Goal: Information Seeking & Learning: Learn about a topic

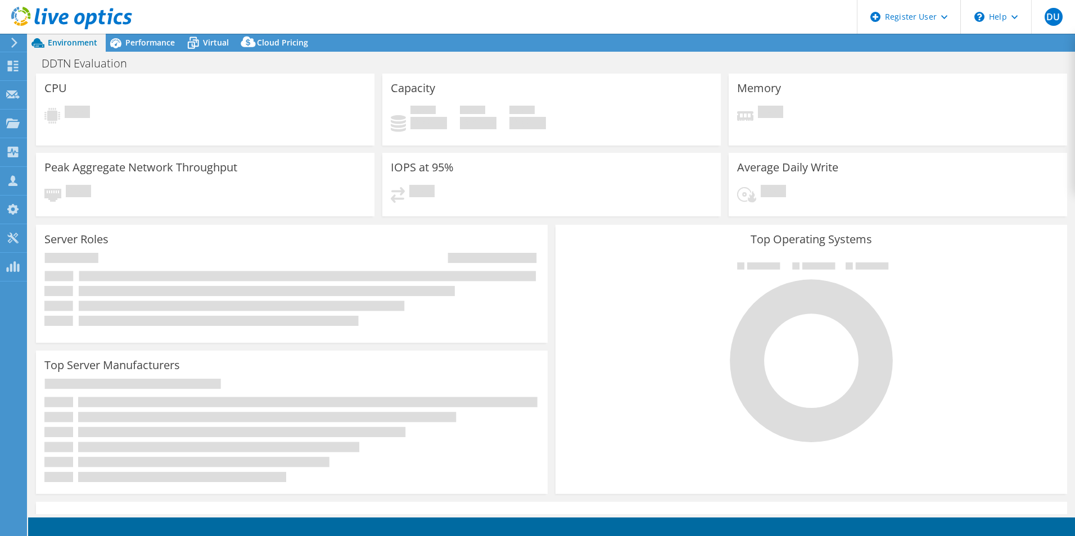
select select "USD"
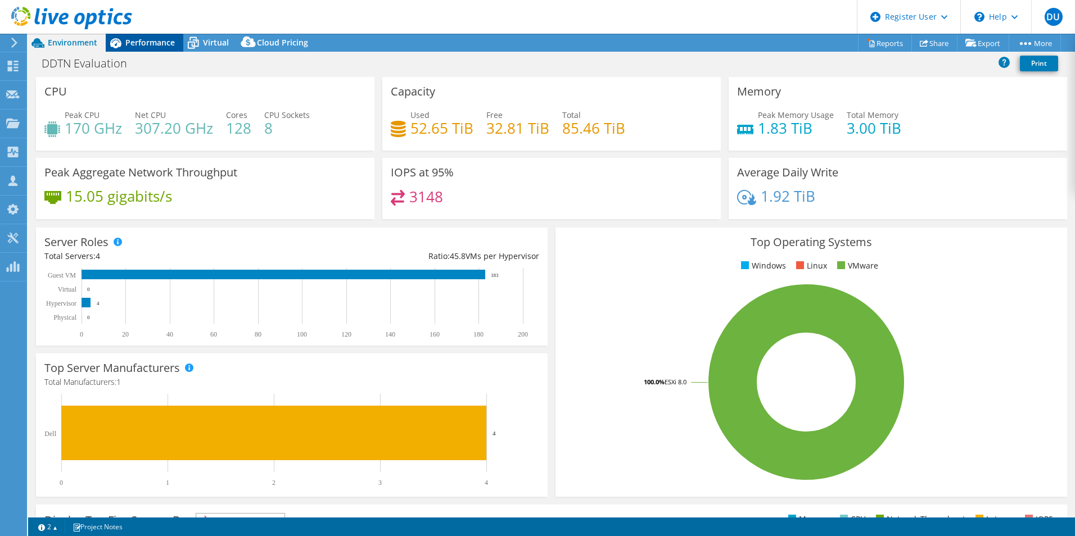
click at [155, 48] on div "Performance" at bounding box center [145, 43] width 78 height 18
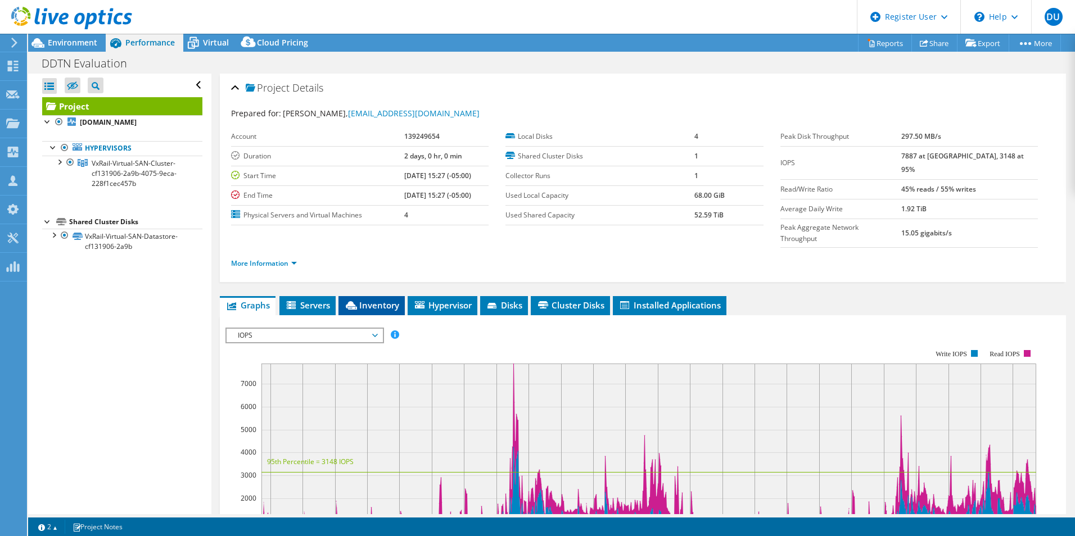
click at [373, 300] on span "Inventory" at bounding box center [371, 305] width 55 height 11
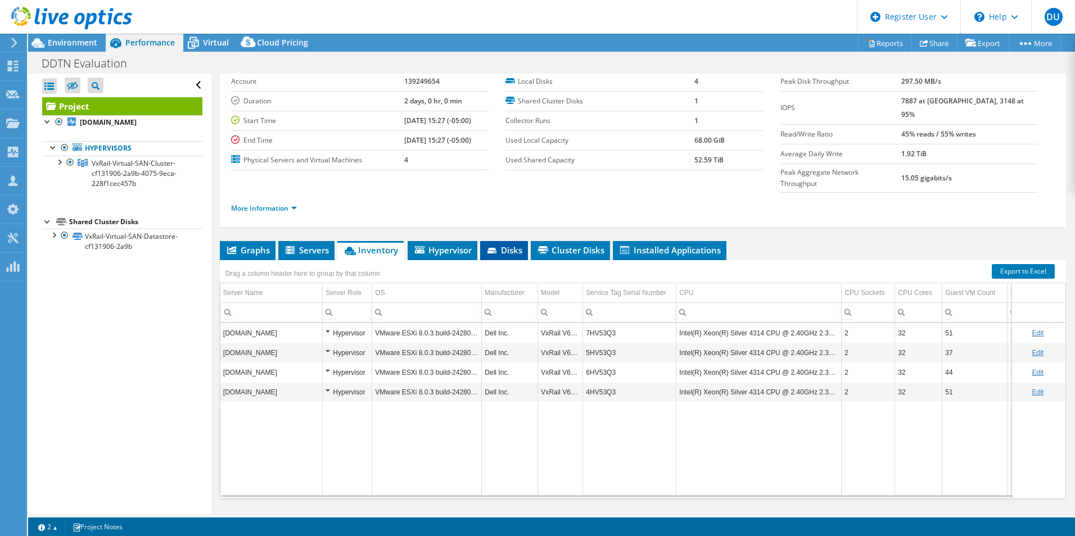
scroll to position [56, 0]
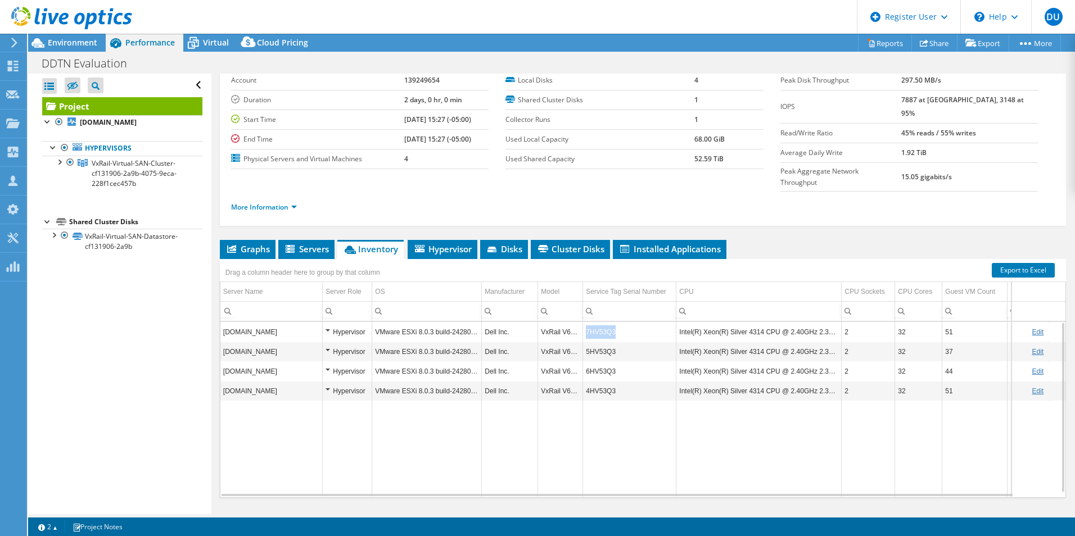
drag, startPoint x: 615, startPoint y: 309, endPoint x: 585, endPoint y: 312, distance: 30.0
click at [585, 322] on td "7HV53Q3" at bounding box center [629, 332] width 93 height 20
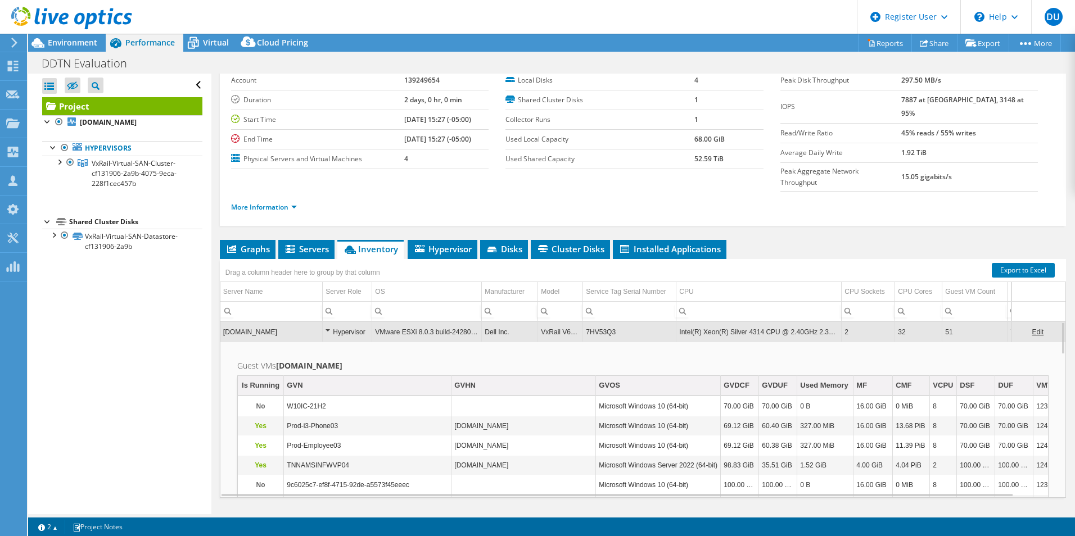
click at [585, 322] on td "7HV53Q3" at bounding box center [629, 332] width 93 height 20
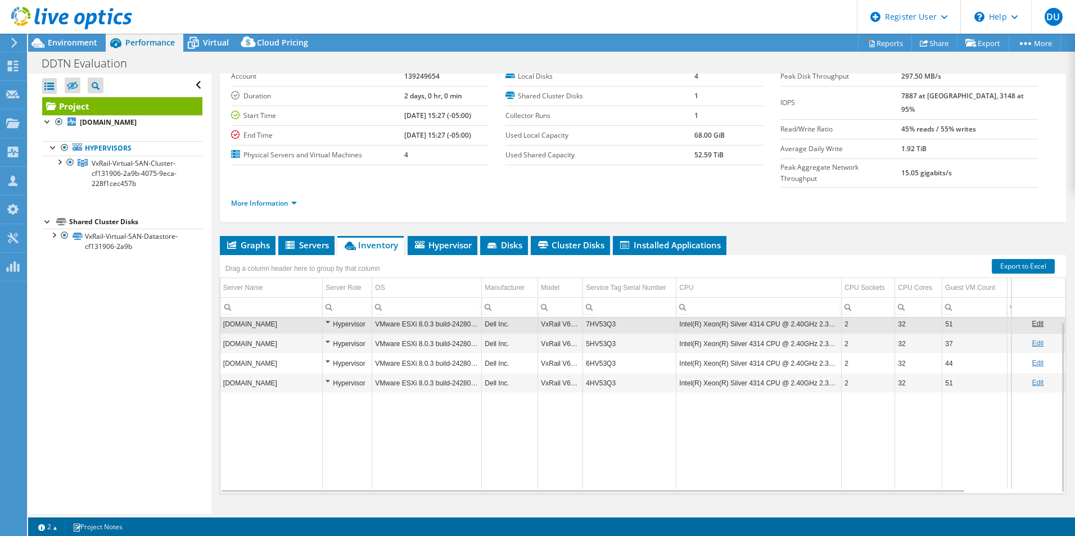
scroll to position [0, 0]
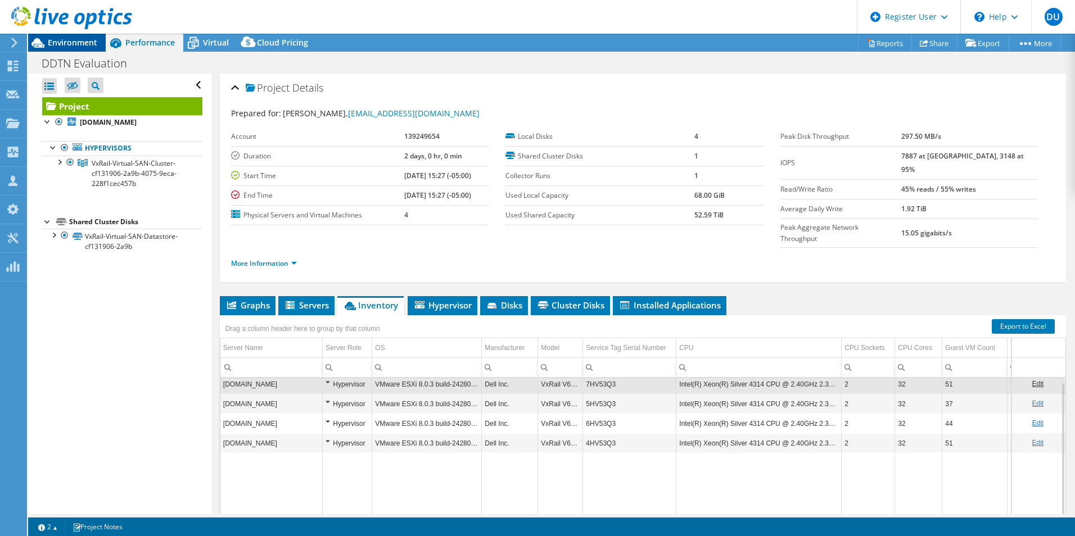
click at [74, 38] on span "Environment" at bounding box center [72, 42] width 49 height 11
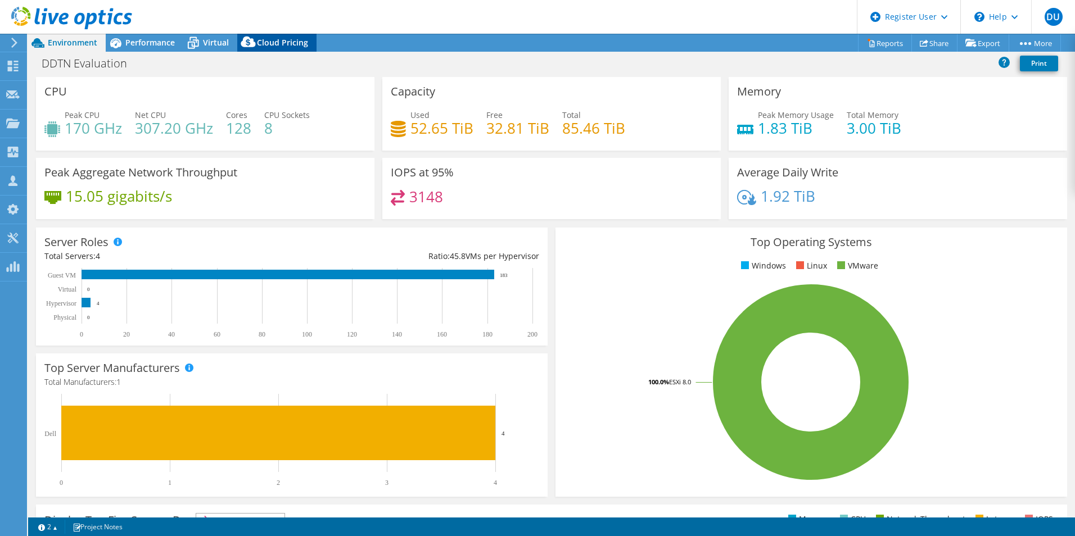
click at [275, 34] on div "Cloud Pricing" at bounding box center [276, 43] width 79 height 18
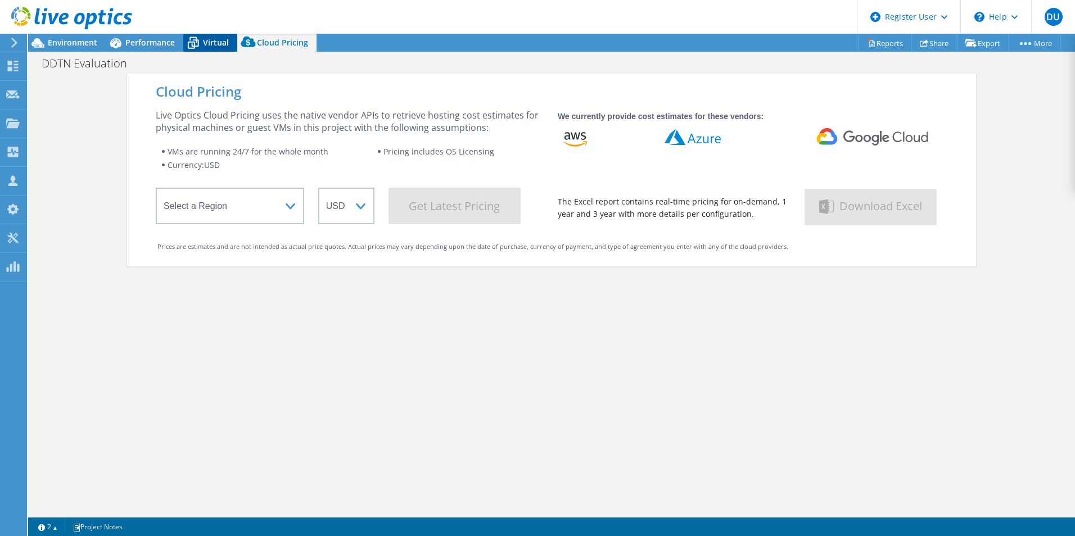
click at [204, 39] on span "Virtual" at bounding box center [216, 42] width 26 height 11
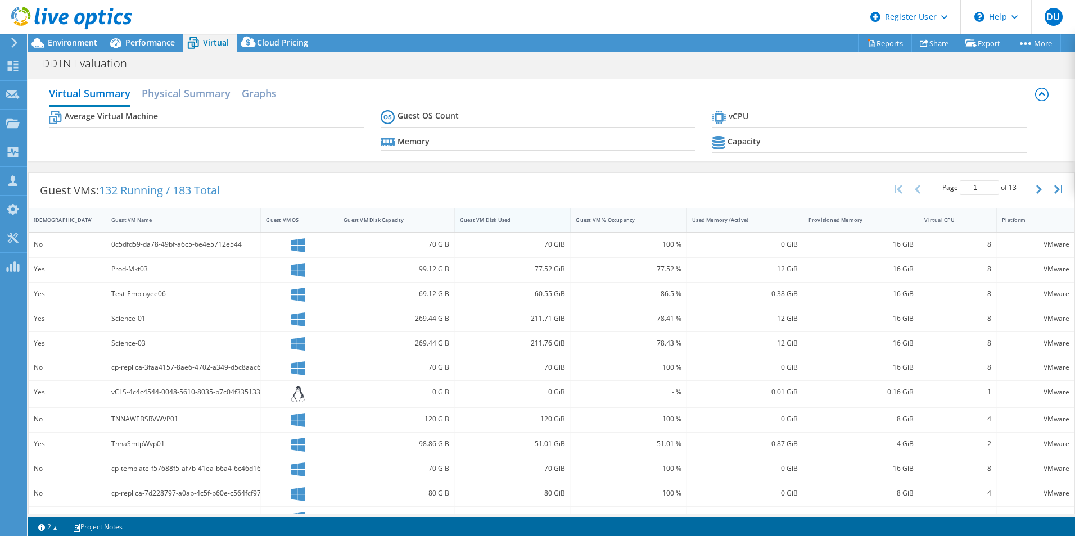
click at [526, 219] on div "Guest VM Disk Used" at bounding box center [506, 219] width 92 height 7
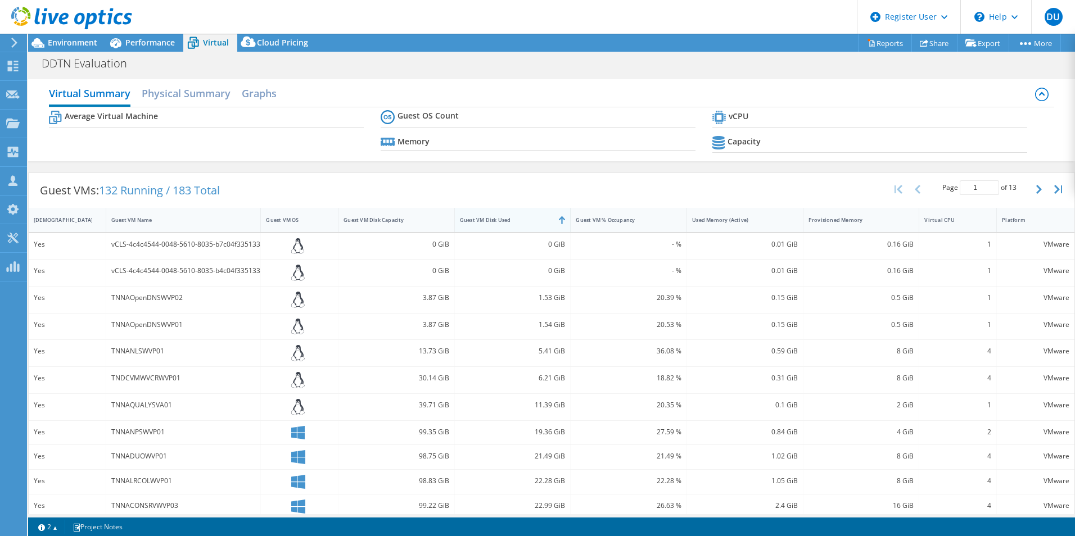
click at [526, 219] on div "Guest VM Disk Used" at bounding box center [506, 219] width 92 height 7
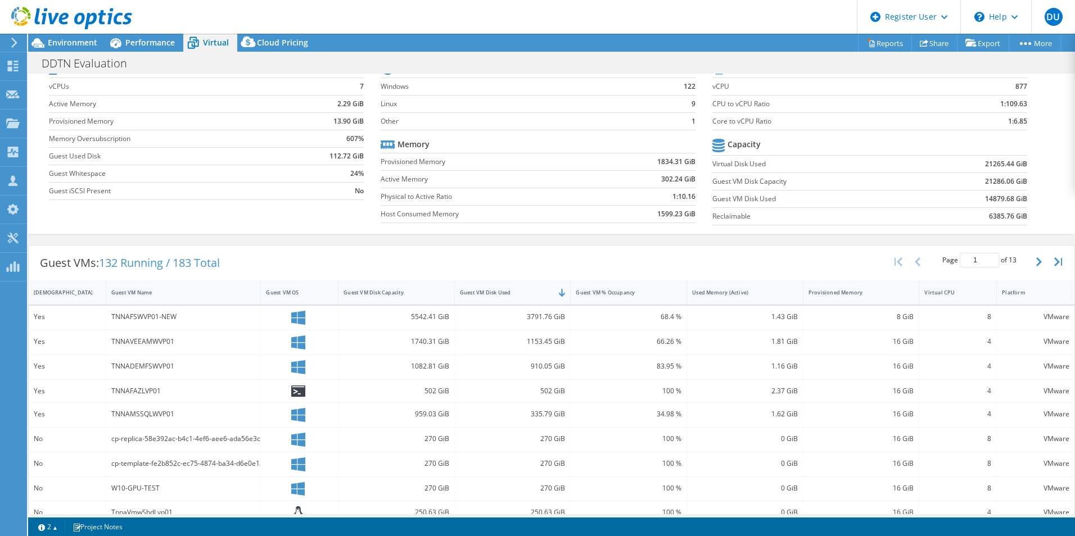
scroll to position [112, 0]
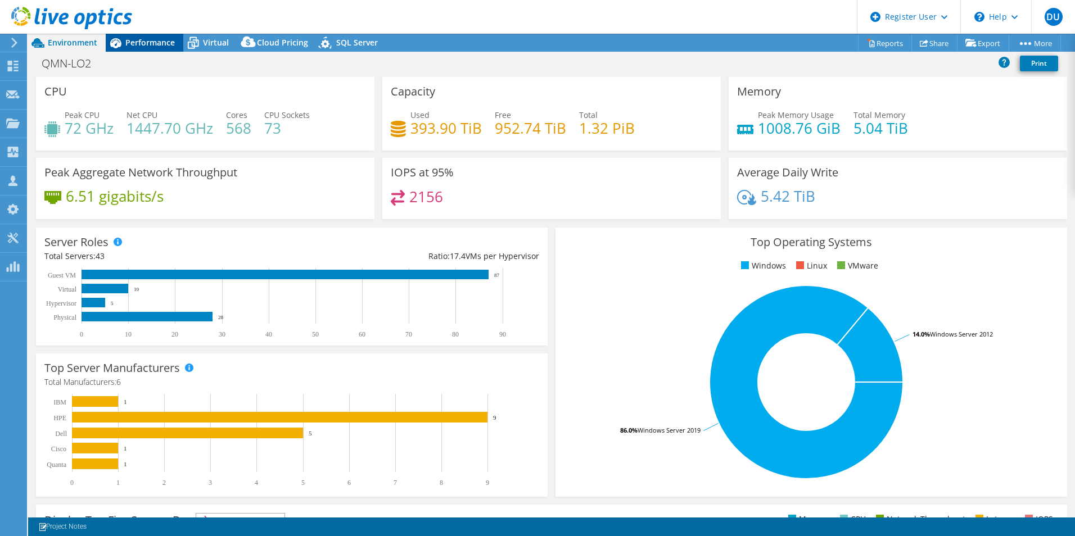
click at [128, 38] on span "Performance" at bounding box center [149, 42] width 49 height 11
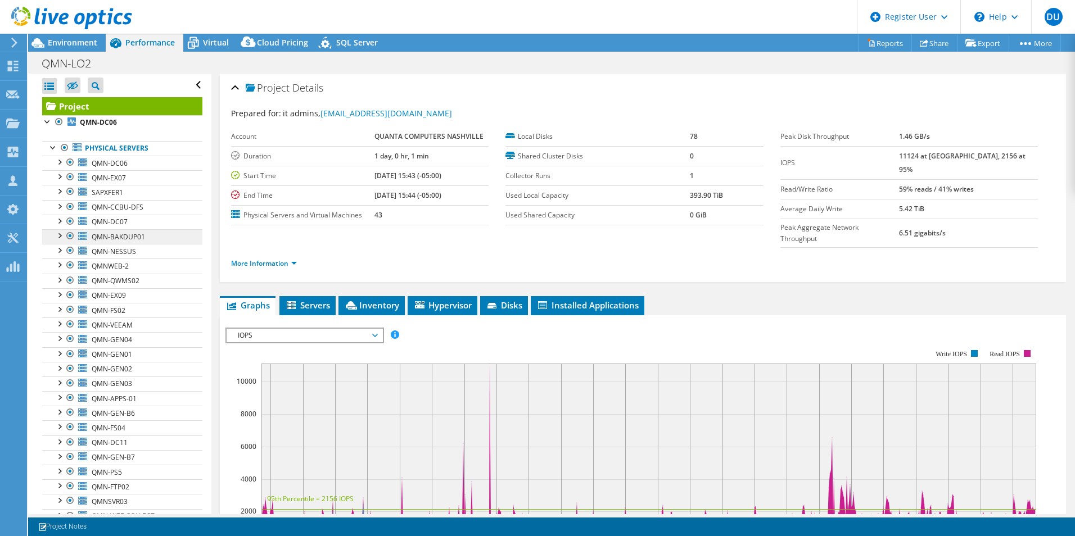
scroll to position [169, 0]
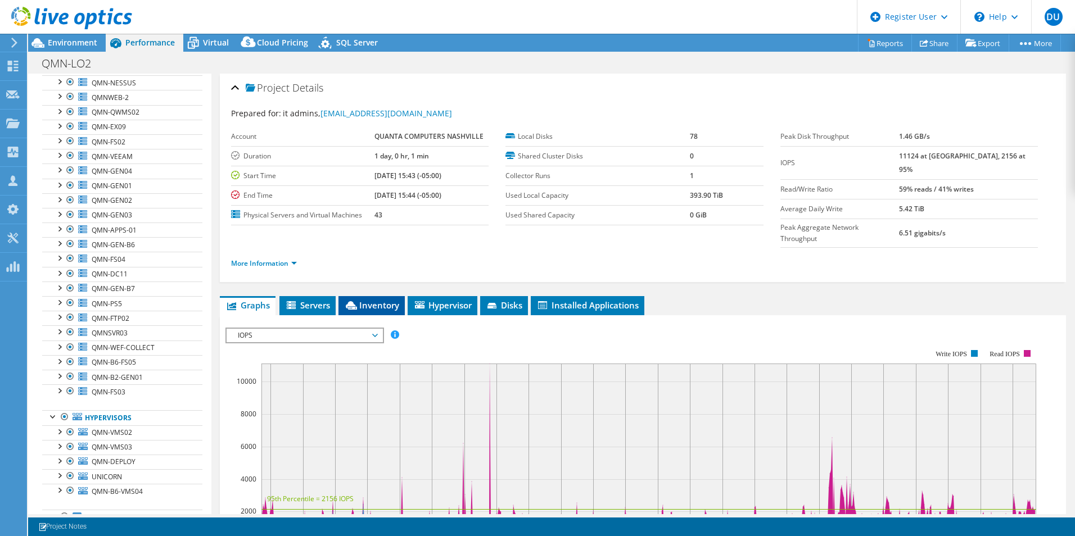
click at [385, 300] on span "Inventory" at bounding box center [371, 305] width 55 height 11
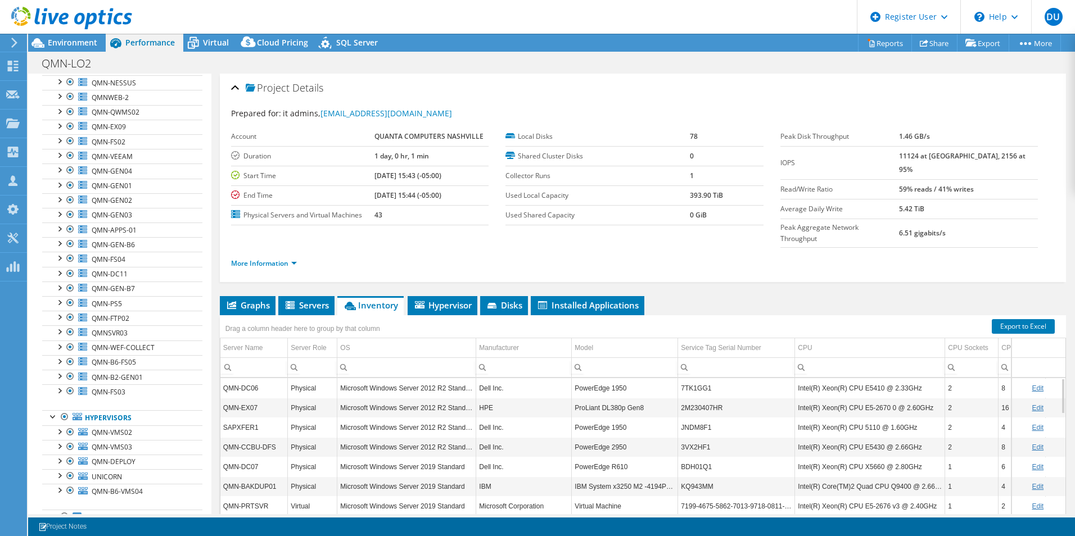
scroll to position [337, 0]
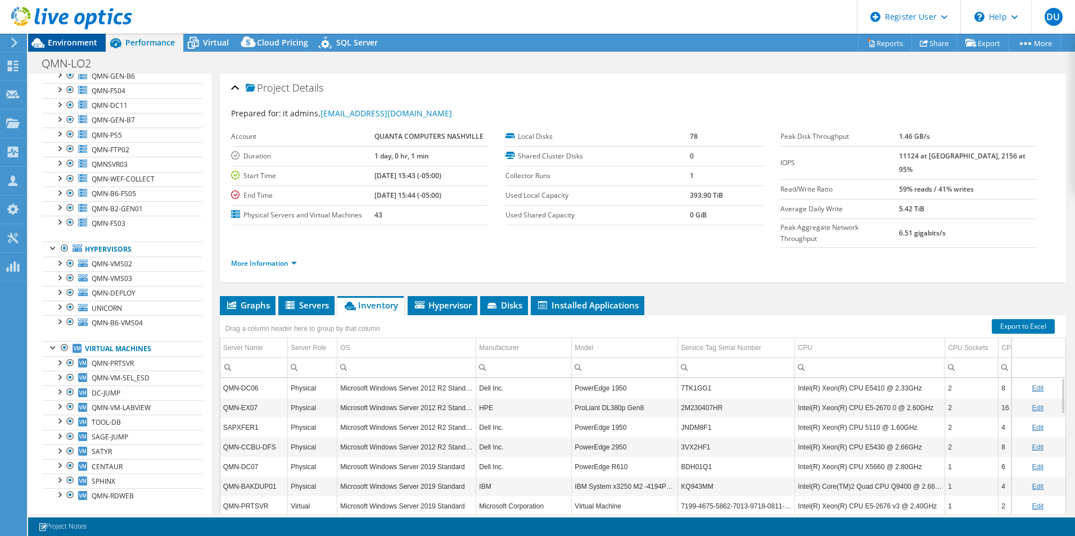
click at [83, 44] on span "Environment" at bounding box center [72, 42] width 49 height 11
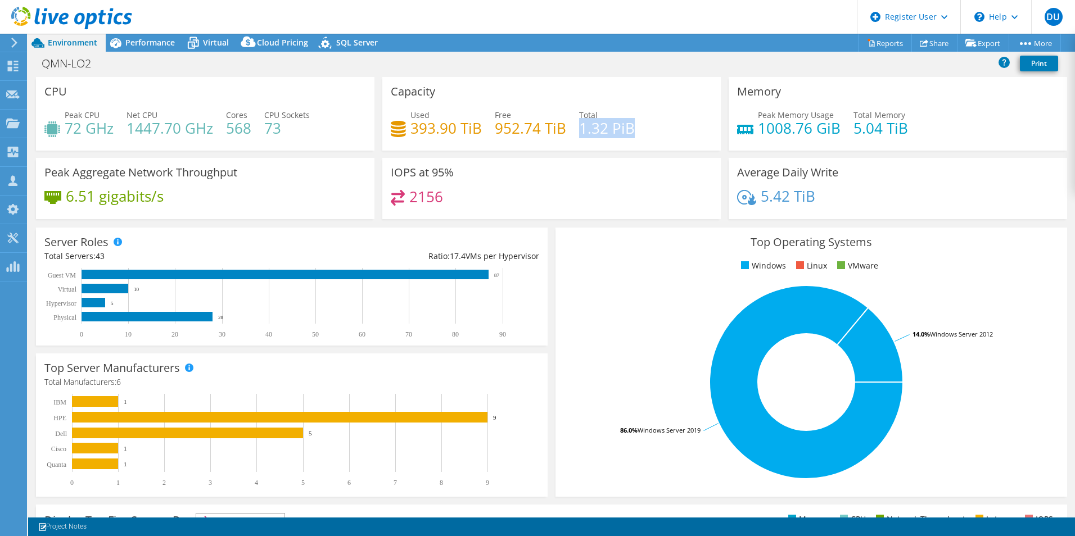
drag, startPoint x: 577, startPoint y: 128, endPoint x: 639, endPoint y: 127, distance: 62.4
click at [638, 127] on div "Used 393.90 TiB Free 952.74 TiB Total 1.32 PiB" at bounding box center [551, 127] width 321 height 37
drag, startPoint x: 639, startPoint y: 127, endPoint x: 683, endPoint y: 132, distance: 44.7
click at [683, 132] on div "Used 393.90 TiB Free 952.74 TiB Total 1.32 PiB" at bounding box center [551, 127] width 321 height 37
click at [146, 43] on span "Performance" at bounding box center [149, 42] width 49 height 11
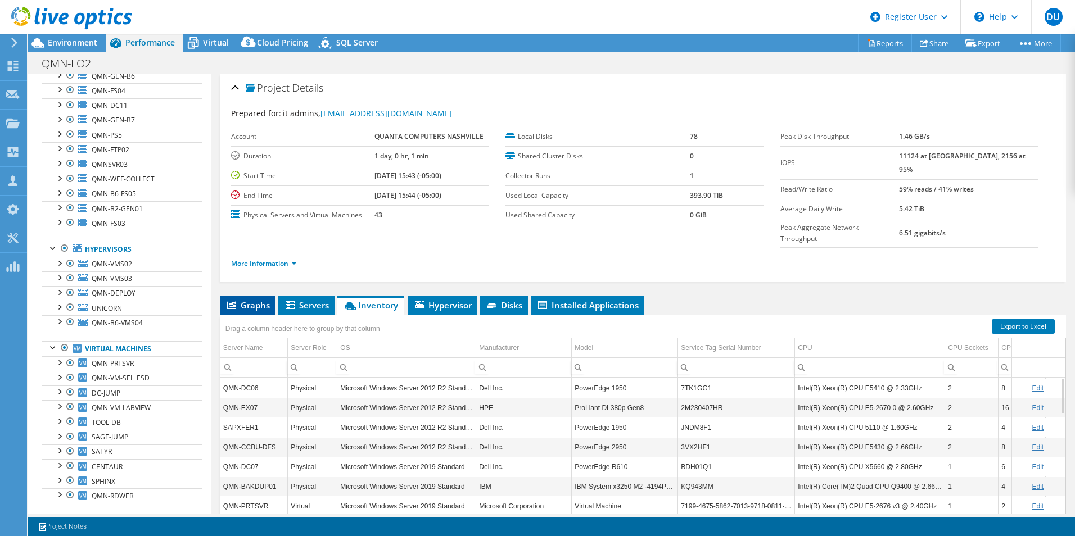
click at [244, 300] on span "Graphs" at bounding box center [247, 305] width 44 height 11
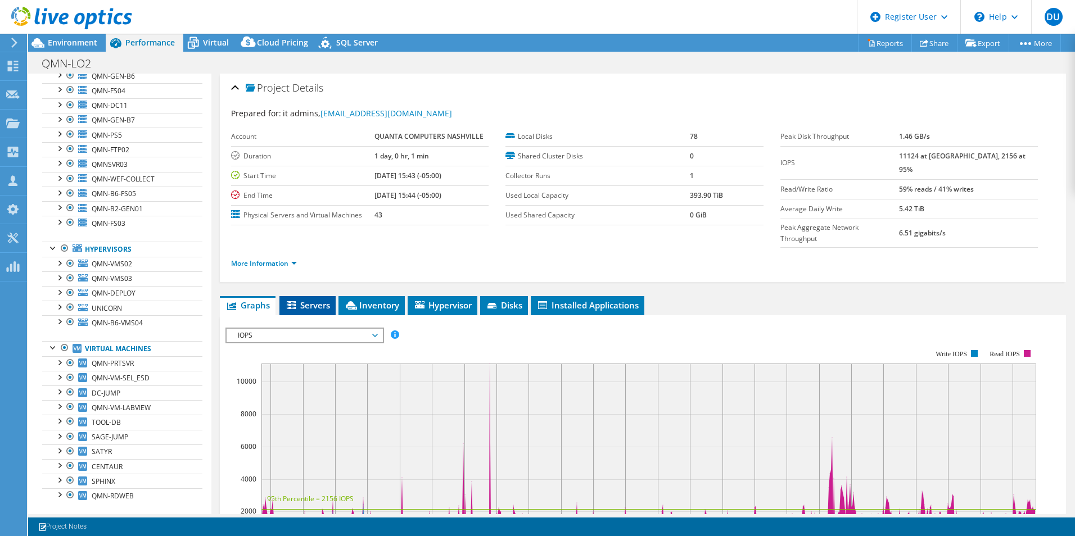
click at [309, 300] on span "Servers" at bounding box center [307, 305] width 45 height 11
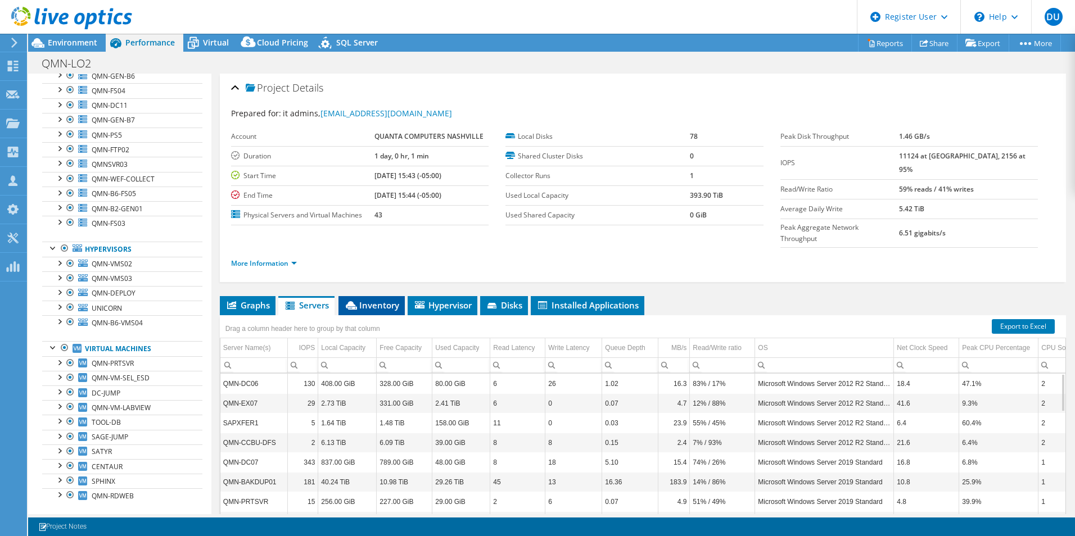
click at [367, 300] on span "Inventory" at bounding box center [371, 305] width 55 height 11
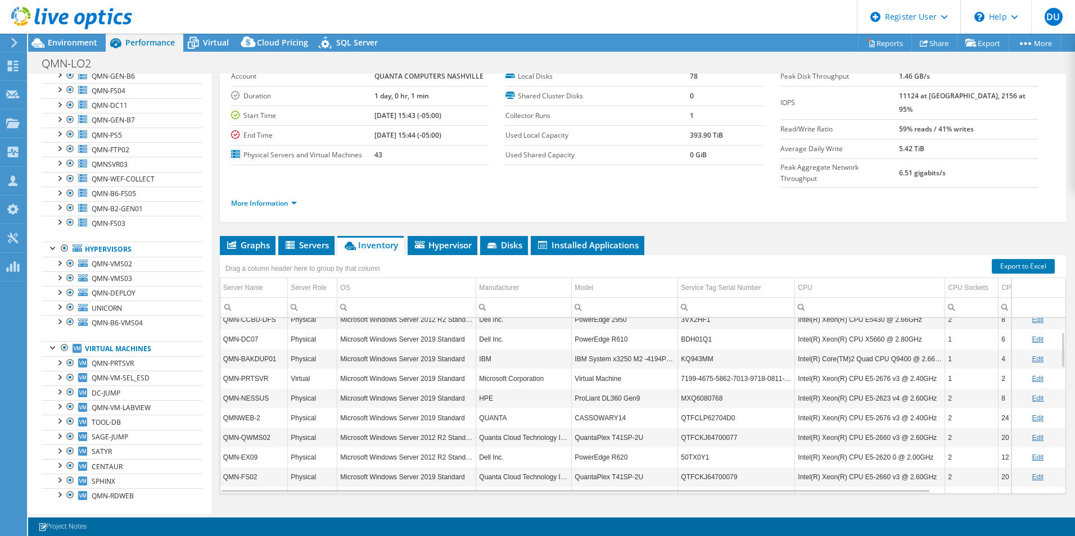
scroll to position [202, 0]
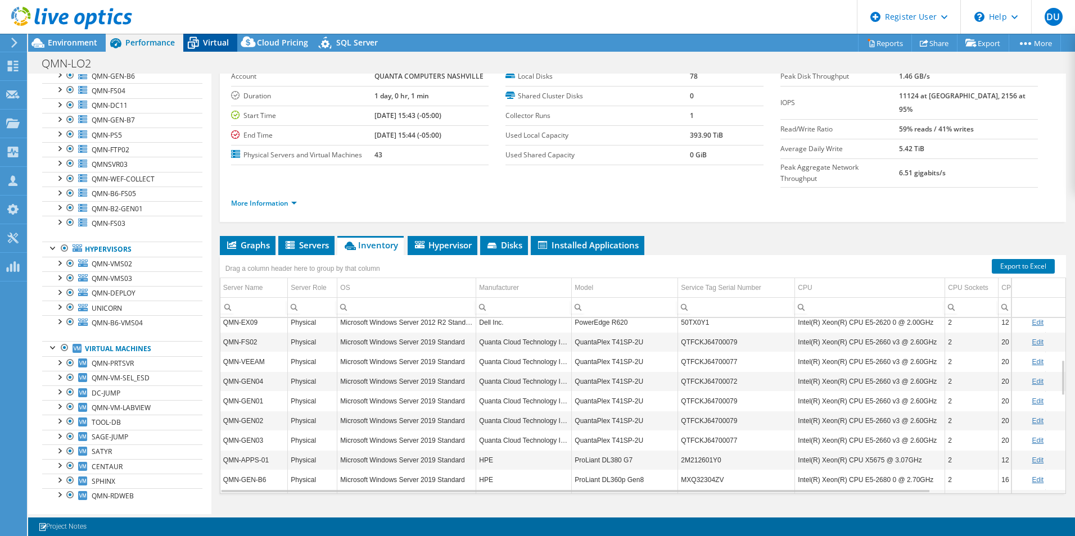
click at [210, 40] on span "Virtual" at bounding box center [216, 42] width 26 height 11
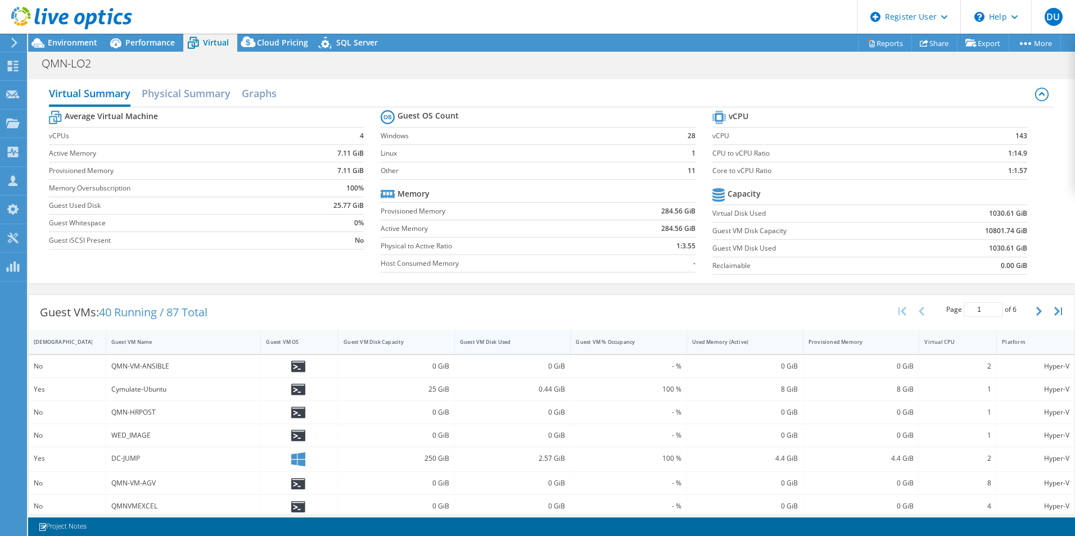
click at [467, 340] on div "Guest VM Disk Used" at bounding box center [506, 341] width 92 height 7
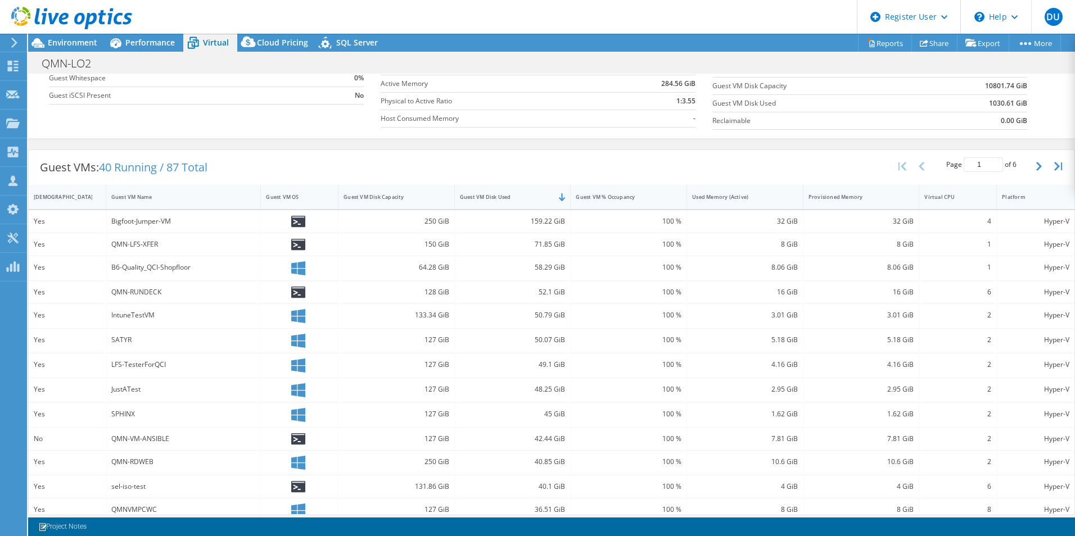
scroll to position [169, 0]
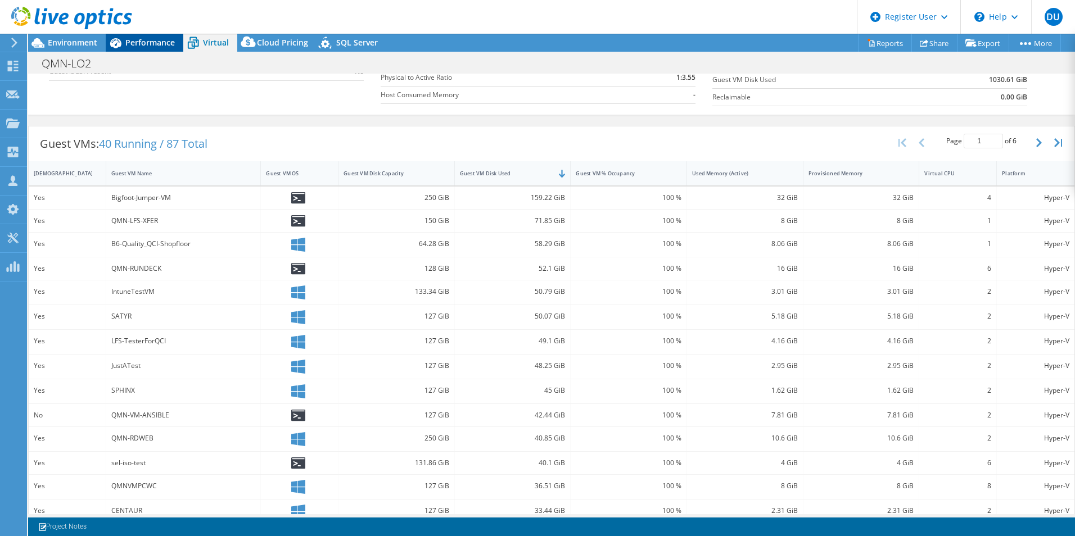
click at [131, 44] on span "Performance" at bounding box center [149, 42] width 49 height 11
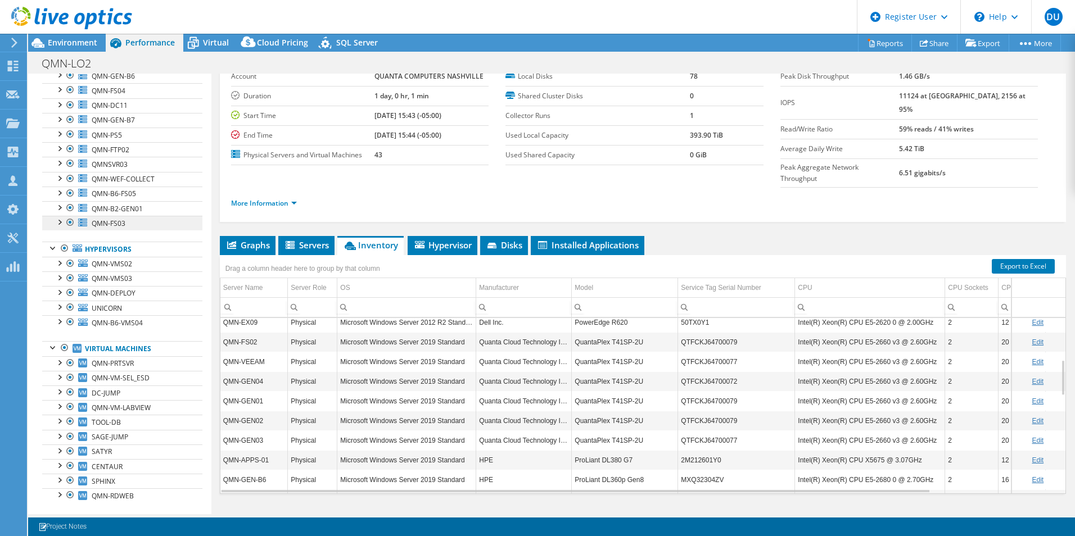
scroll to position [0, 0]
click at [241, 497] on div "Project Details Prepared for: it admins, it_admins@quantanashville.com Account …" at bounding box center [642, 274] width 863 height 523
click at [225, 38] on span "Virtual" at bounding box center [216, 42] width 26 height 11
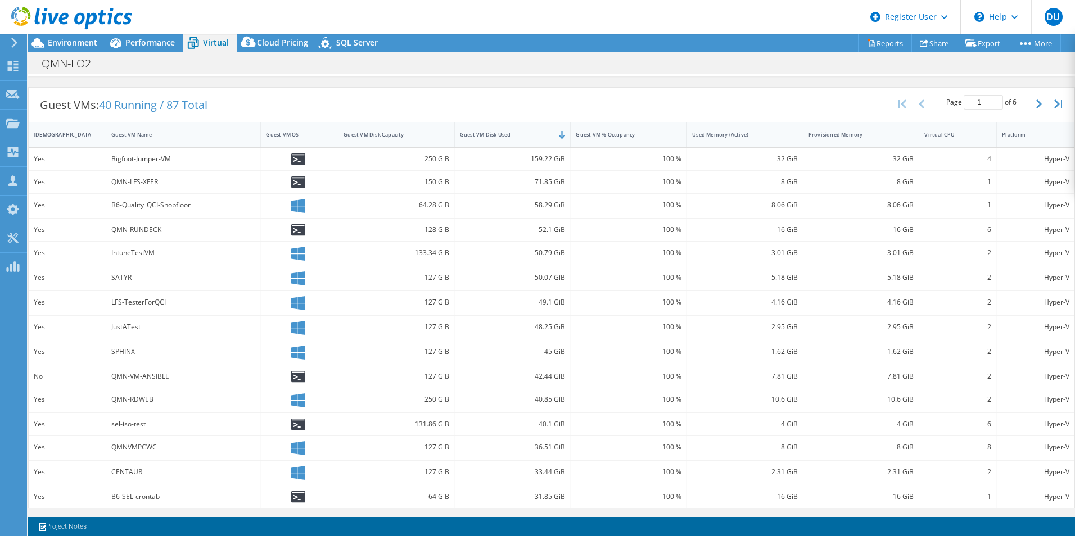
scroll to position [39, 0]
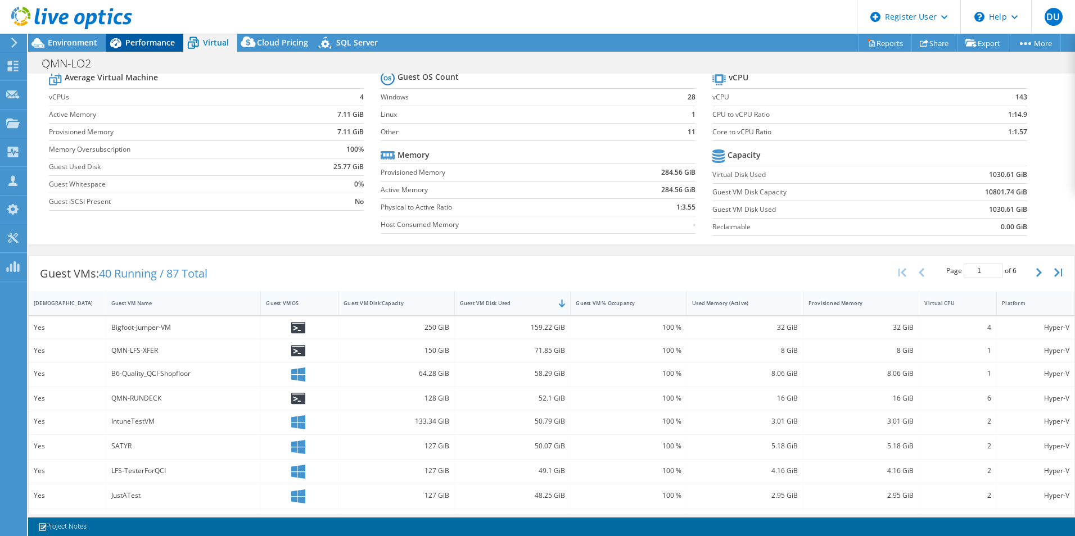
click at [130, 42] on span "Performance" at bounding box center [149, 42] width 49 height 11
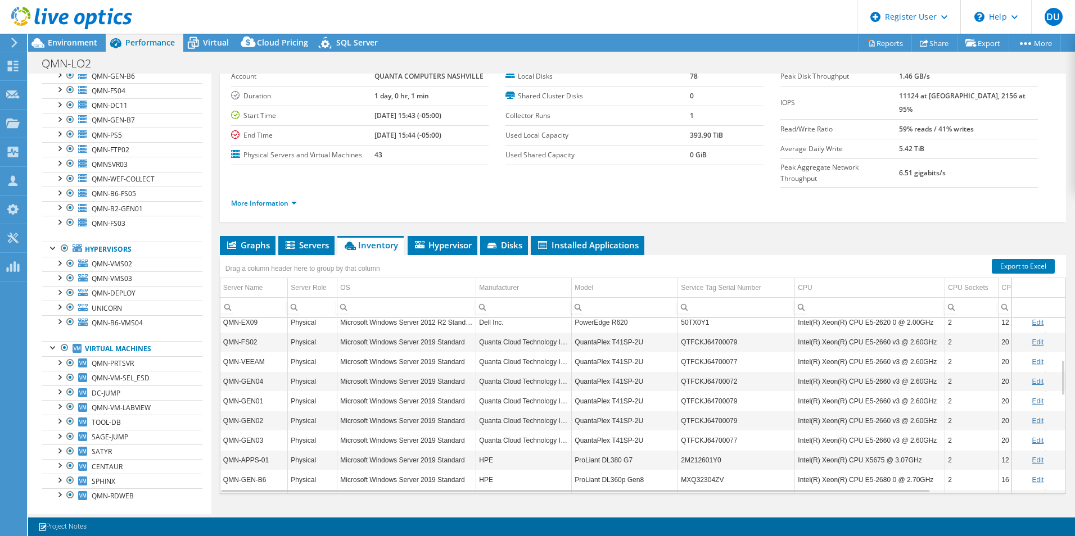
scroll to position [0, 0]
click at [65, 347] on div at bounding box center [64, 347] width 11 height 13
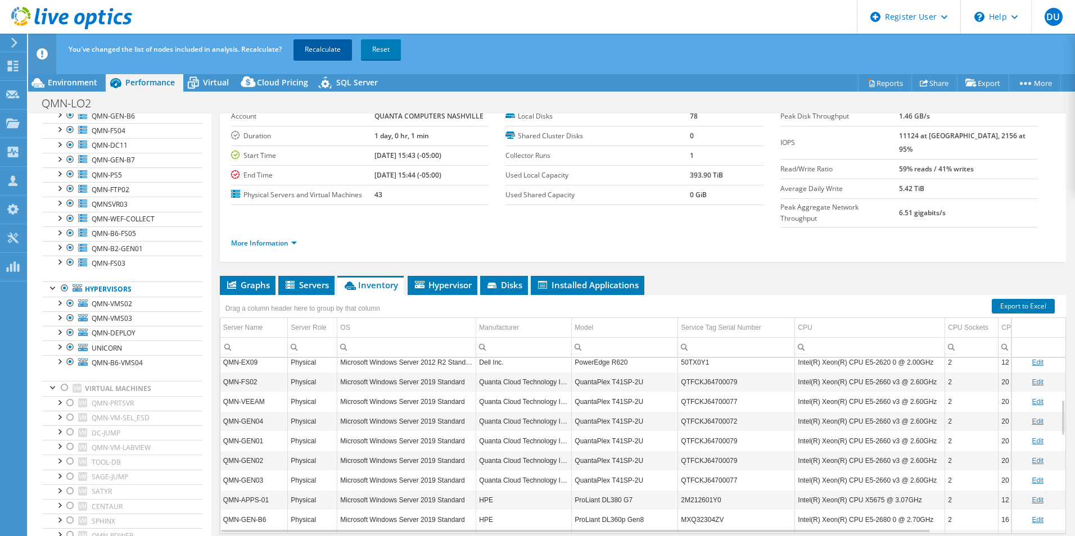
click at [314, 46] on link "Recalculate" at bounding box center [322, 49] width 58 height 20
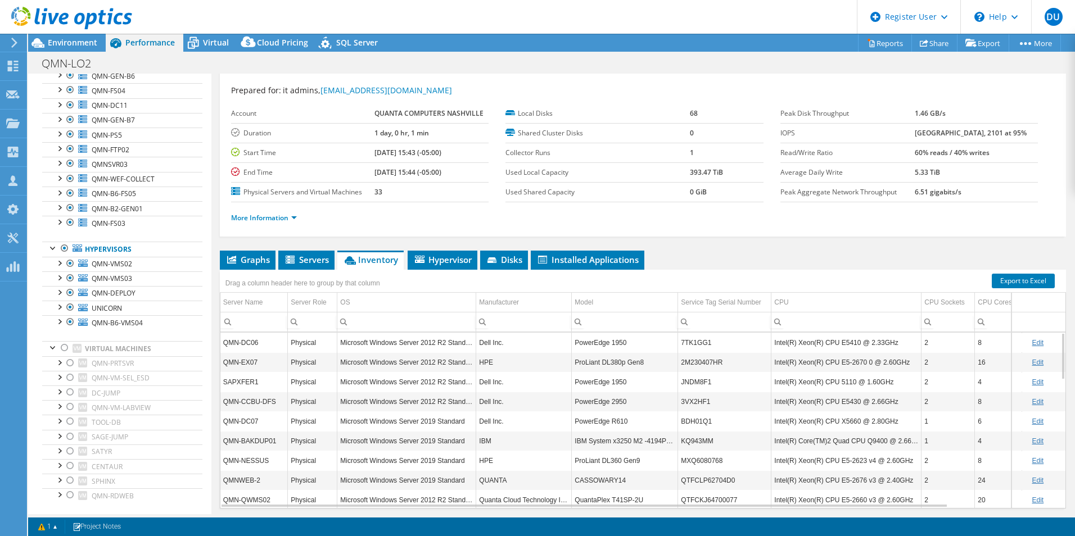
scroll to position [4, 0]
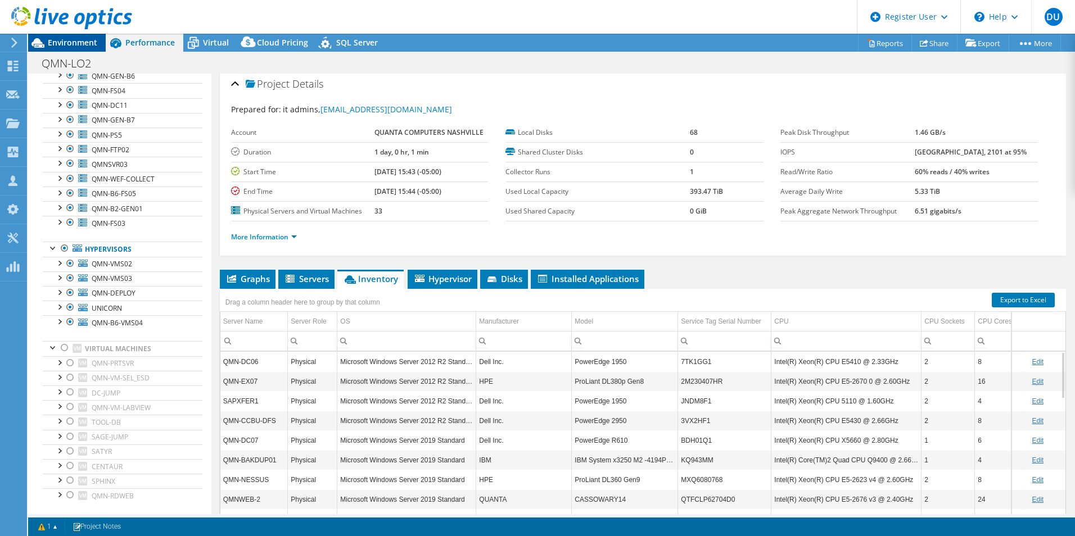
click at [66, 46] on span "Environment" at bounding box center [72, 42] width 49 height 11
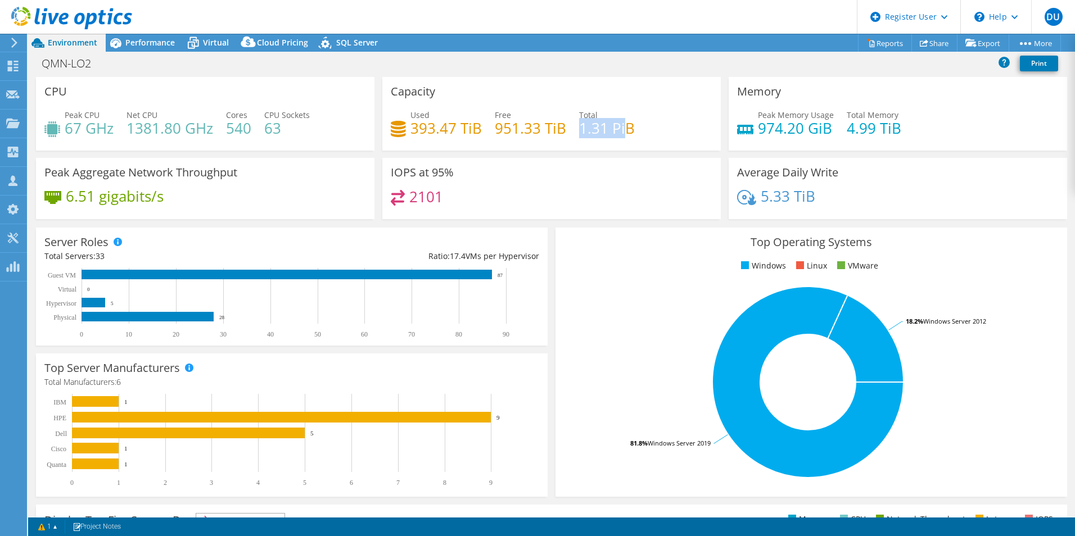
drag, startPoint x: 578, startPoint y: 129, endPoint x: 621, endPoint y: 127, distance: 43.3
click at [621, 127] on h4 "1.31 PiB" at bounding box center [607, 128] width 56 height 12
drag, startPoint x: 621, startPoint y: 127, endPoint x: 658, endPoint y: 131, distance: 36.7
click at [658, 131] on div "Used 393.47 TiB Free 951.33 TiB Total 1.31 PiB" at bounding box center [551, 127] width 321 height 37
click at [156, 46] on span "Performance" at bounding box center [149, 42] width 49 height 11
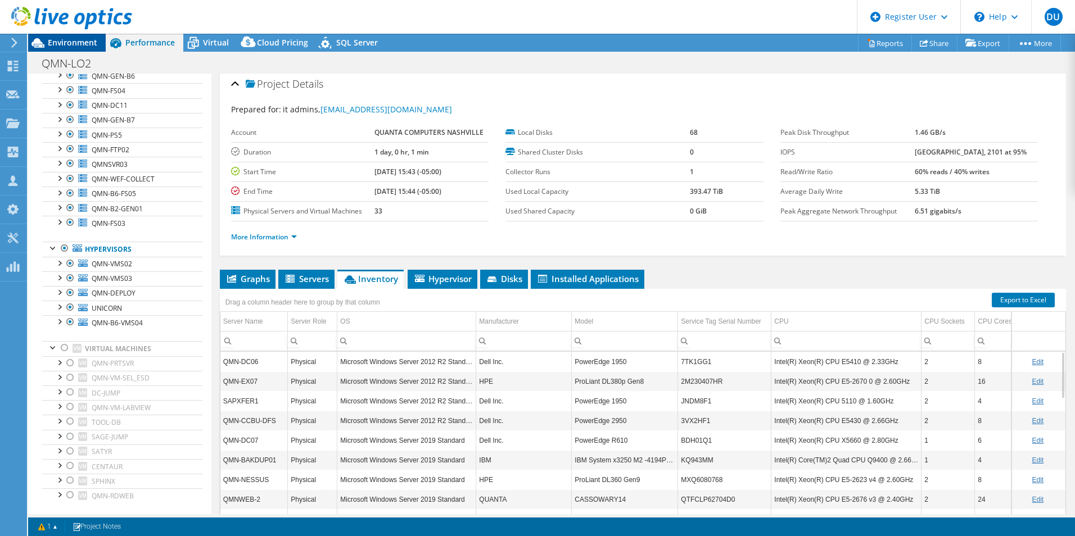
click at [73, 46] on span "Environment" at bounding box center [72, 42] width 49 height 11
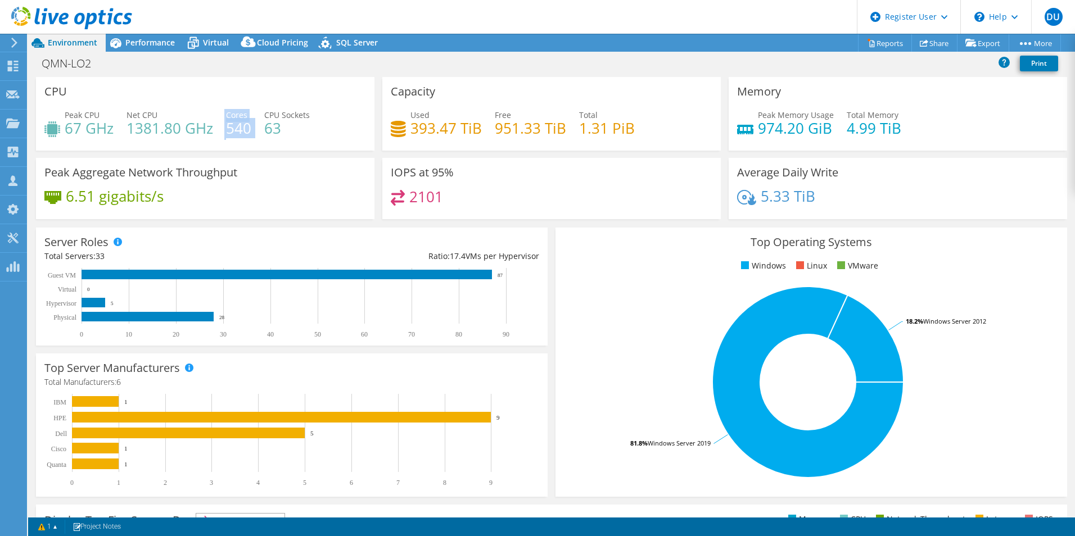
drag, startPoint x: 224, startPoint y: 125, endPoint x: 251, endPoint y: 128, distance: 27.6
click at [251, 128] on div "Peak CPU 67 GHz Net CPU 1381.80 GHz Cores 540 CPU Sockets 63" at bounding box center [204, 127] width 321 height 37
drag, startPoint x: 251, startPoint y: 128, endPoint x: 327, endPoint y: 134, distance: 75.6
click at [327, 134] on div "Peak CPU 67 GHz Net CPU 1381.80 GHz Cores 540 CPU Sockets 63" at bounding box center [204, 127] width 321 height 37
click at [148, 48] on div "Performance" at bounding box center [145, 43] width 78 height 18
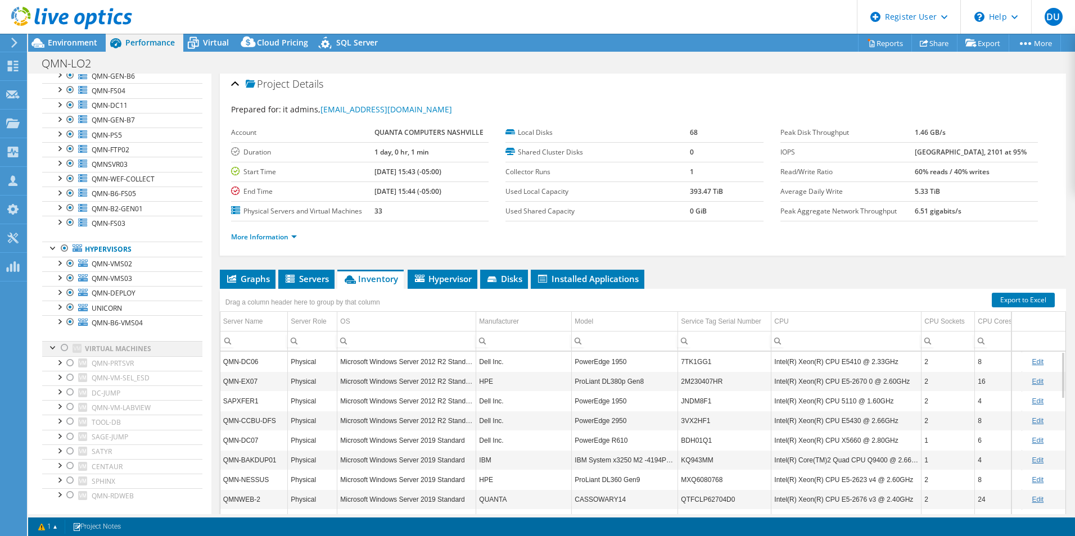
click at [66, 348] on div at bounding box center [64, 347] width 11 height 13
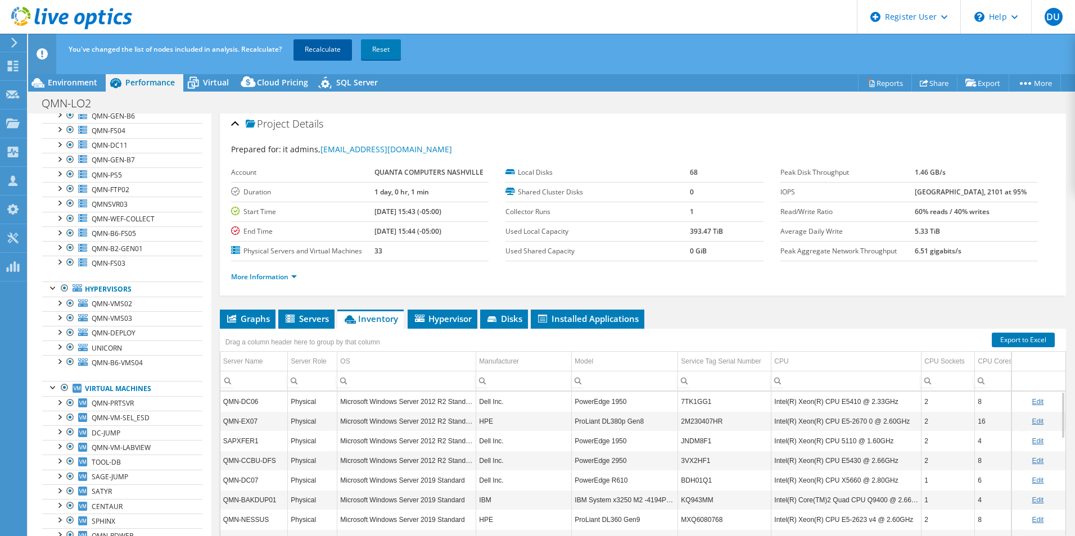
click at [338, 37] on div "You've changed the list of nodes included in analysis. Recalculate? Recalculate…" at bounding box center [572, 49] width 1013 height 31
click at [330, 47] on link "Recalculate" at bounding box center [322, 49] width 58 height 20
click at [84, 83] on span "Environment" at bounding box center [72, 82] width 49 height 11
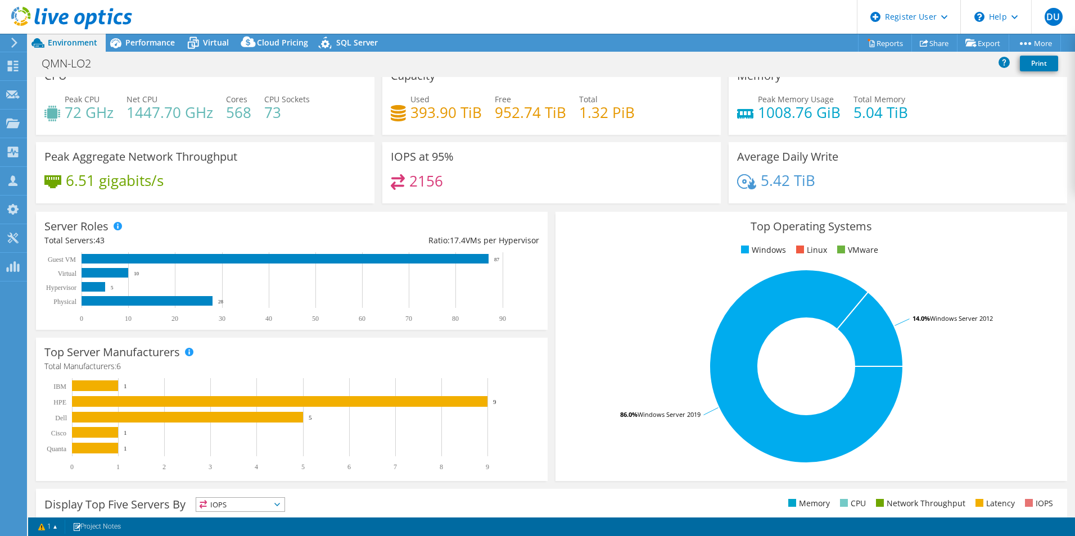
scroll to position [0, 0]
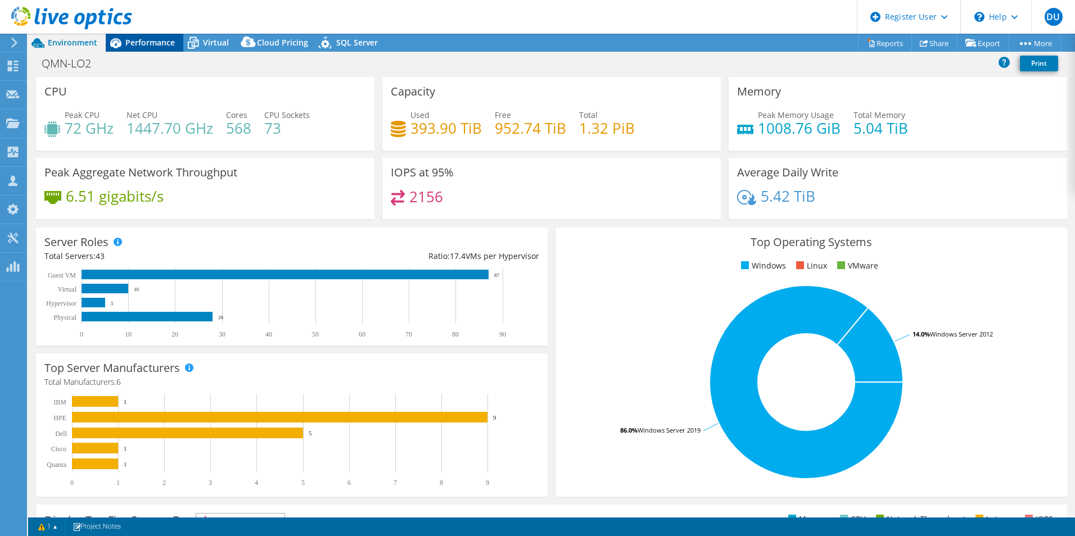
click at [155, 49] on div "Performance" at bounding box center [145, 43] width 78 height 18
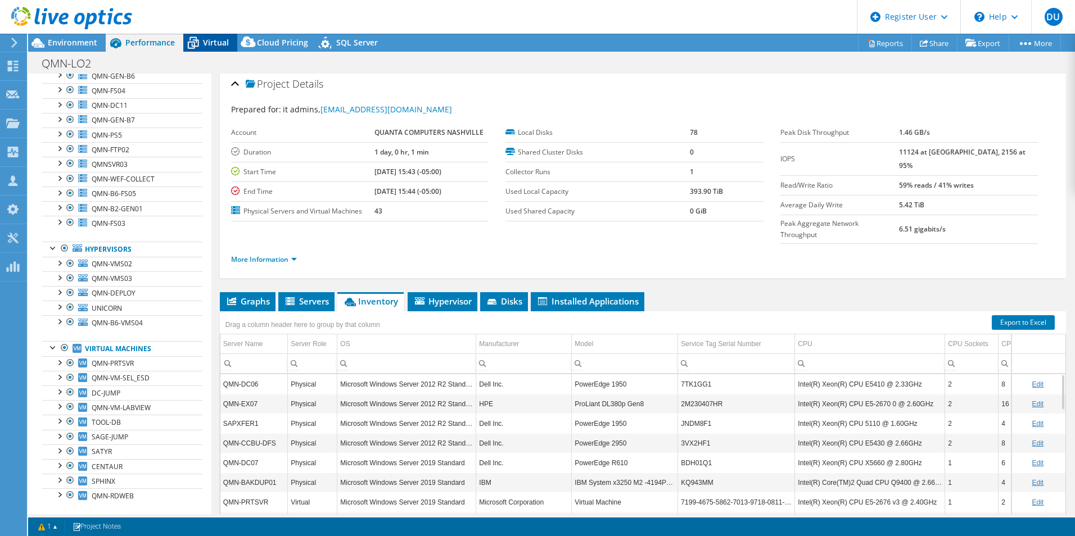
click at [219, 38] on span "Virtual" at bounding box center [216, 42] width 26 height 11
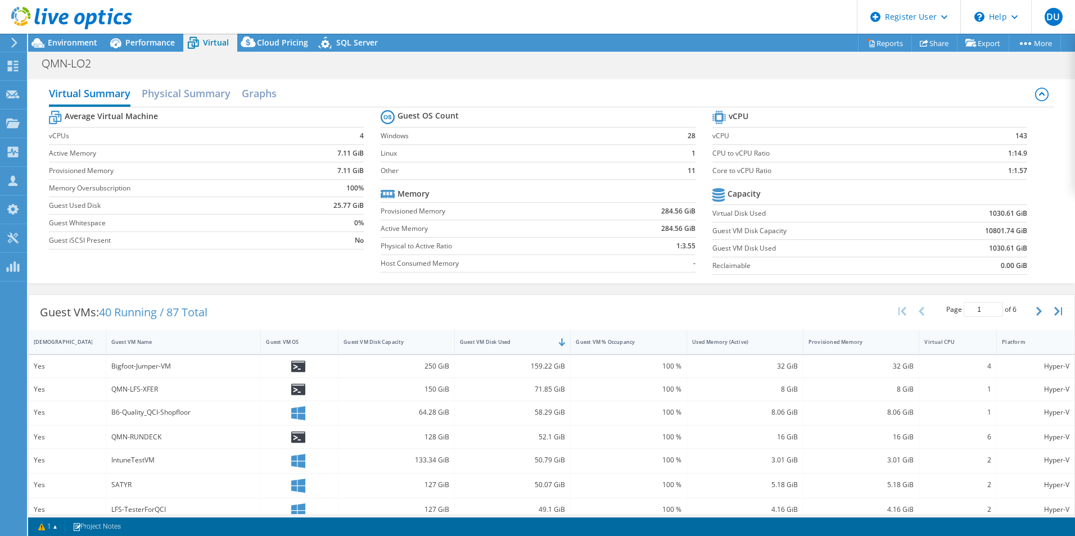
drag, startPoint x: 407, startPoint y: 196, endPoint x: 0, endPoint y: 8, distance: 448.6
click at [466, 20] on header "DU Dell User Duncan Ulman Duncan.Ulman@dell.com Dell My Profile Log Out \n Help…" at bounding box center [537, 17] width 1075 height 34
click at [74, 51] on div "Environment" at bounding box center [67, 43] width 78 height 18
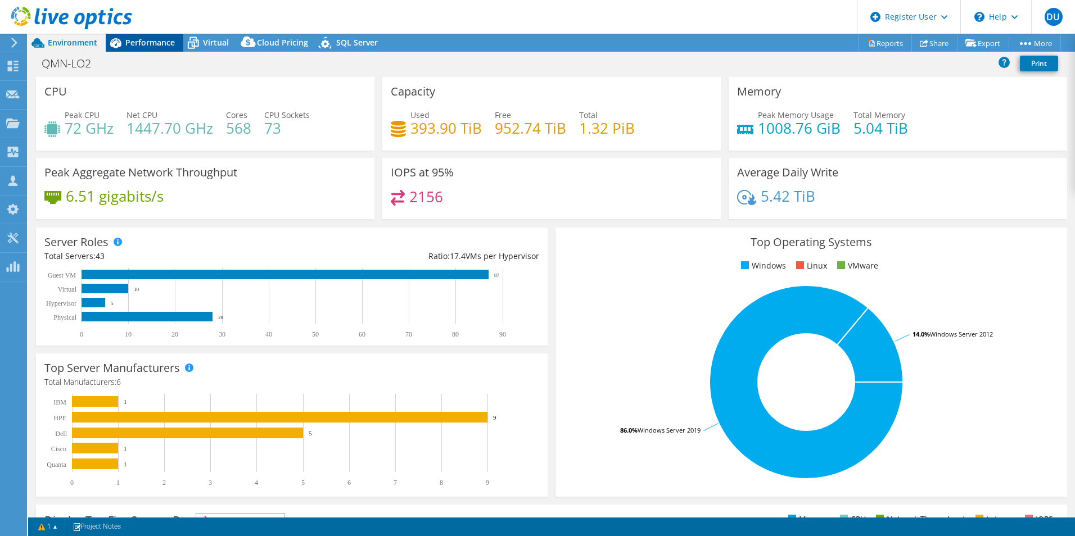
click at [138, 47] on span "Performance" at bounding box center [149, 42] width 49 height 11
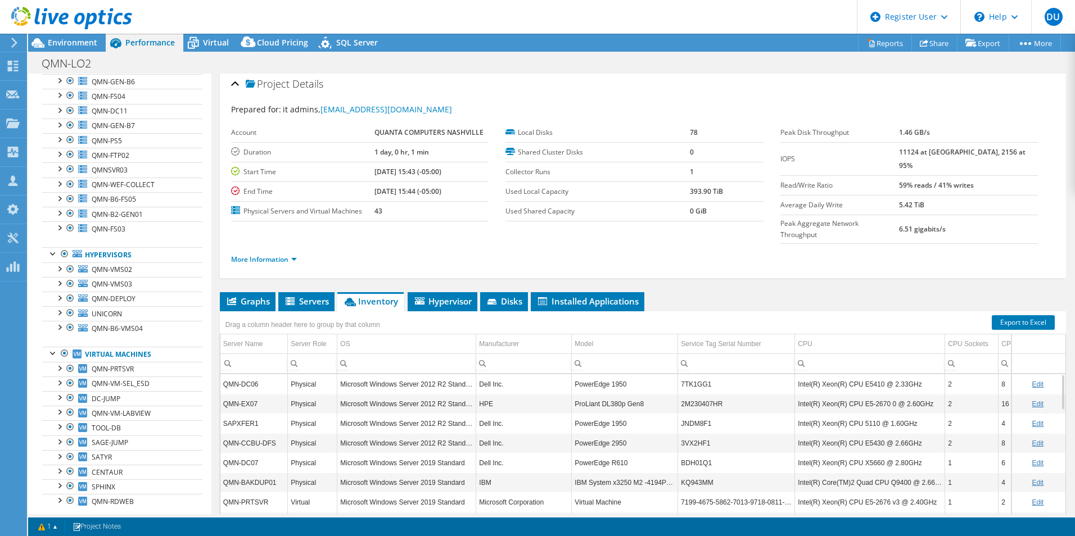
scroll to position [351, 0]
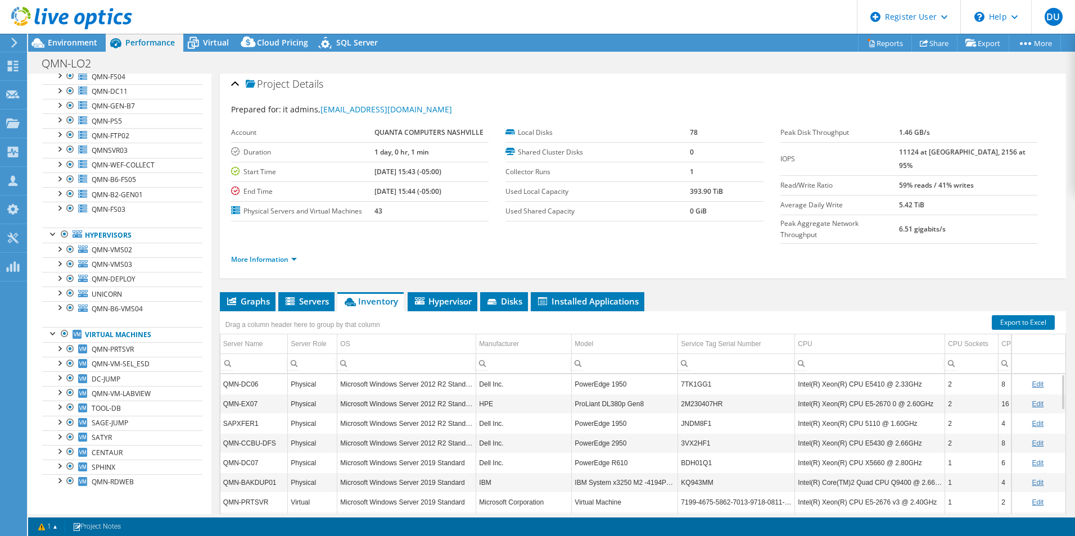
click at [82, 34] on div at bounding box center [66, 19] width 132 height 38
click at [81, 37] on div at bounding box center [66, 19] width 132 height 38
click at [90, 52] on div "QMN-LO2 Print" at bounding box center [551, 63] width 1047 height 22
click at [88, 42] on span "Environment" at bounding box center [72, 42] width 49 height 11
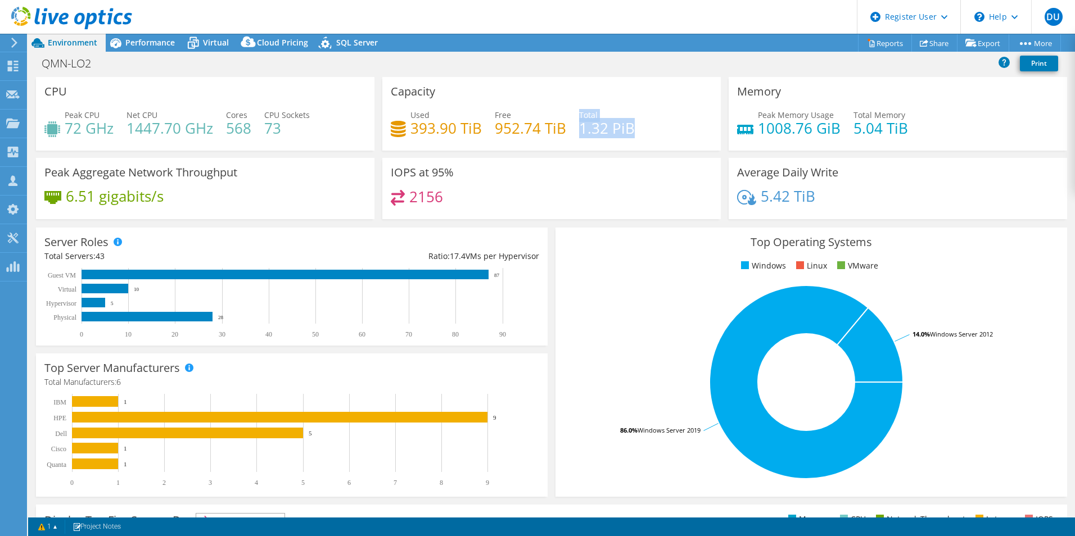
drag, startPoint x: 574, startPoint y: 119, endPoint x: 627, endPoint y: 128, distance: 52.9
click at [627, 128] on div "Total 1.32 PiB" at bounding box center [607, 121] width 56 height 25
drag, startPoint x: 627, startPoint y: 128, endPoint x: 678, endPoint y: 125, distance: 51.2
click at [682, 127] on div "Used 393.90 TiB Free 952.74 TiB Total 1.32 PiB" at bounding box center [551, 127] width 321 height 37
click at [159, 36] on div "Performance" at bounding box center [145, 43] width 78 height 18
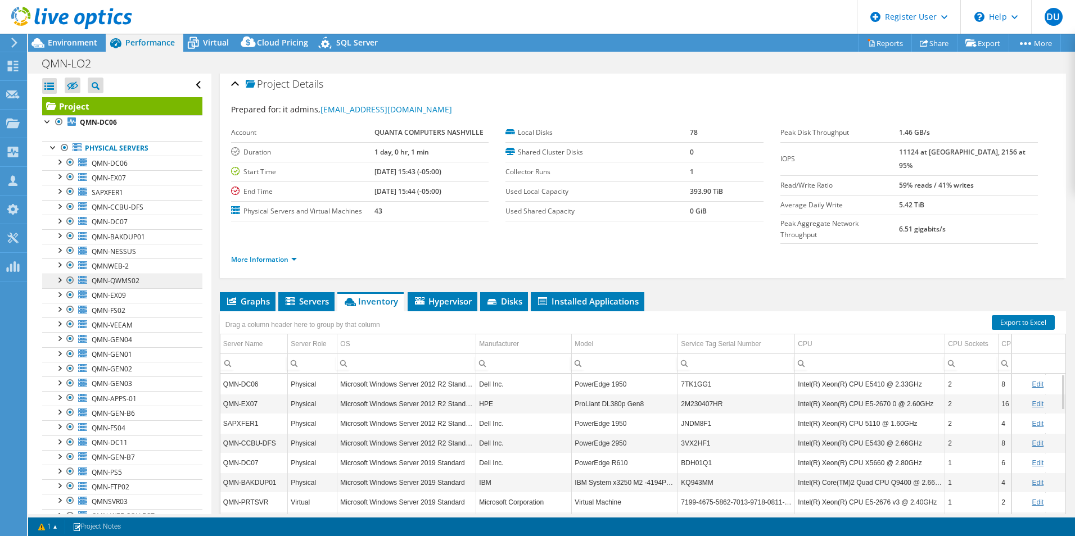
scroll to position [169, 0]
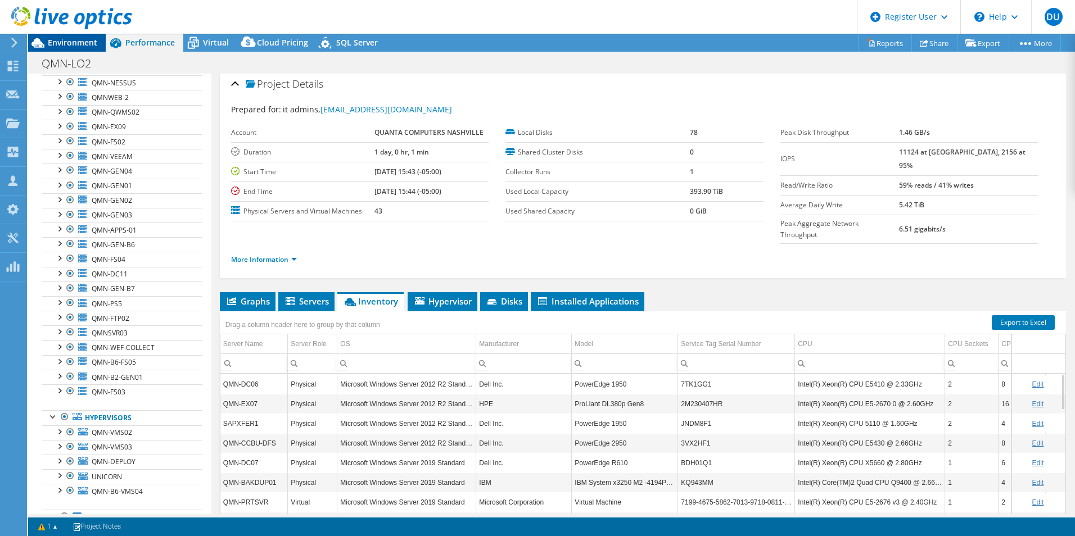
click at [81, 41] on span "Environment" at bounding box center [72, 42] width 49 height 11
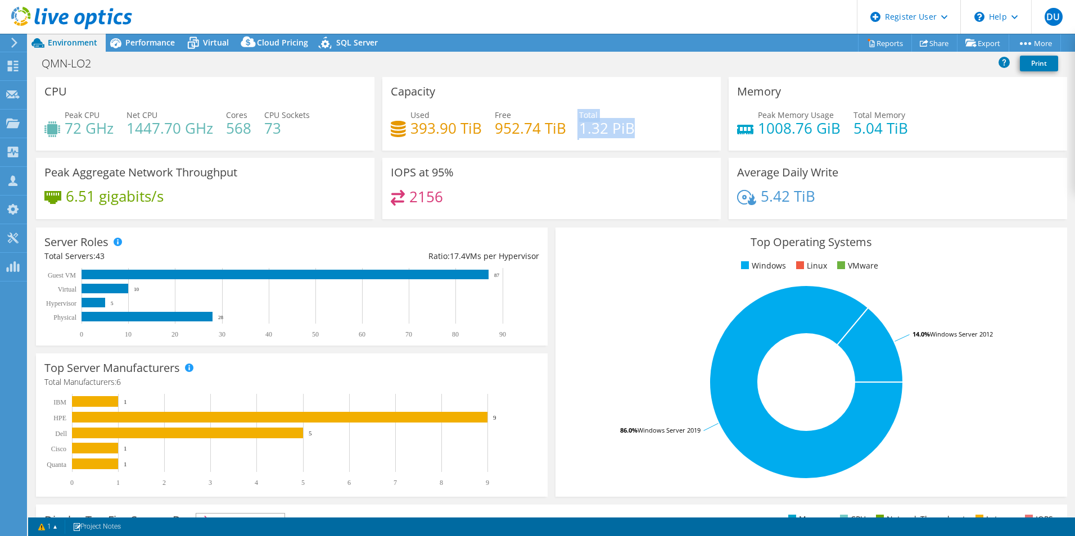
drag, startPoint x: 633, startPoint y: 132, endPoint x: 573, endPoint y: 121, distance: 61.6
click at [573, 121] on div "Used 393.90 TiB Free 952.74 TiB Total 1.32 PiB" at bounding box center [551, 127] width 321 height 37
drag, startPoint x: 573, startPoint y: 121, endPoint x: 683, endPoint y: 133, distance: 110.8
click at [683, 133] on div "Used 393.90 TiB Free 952.74 TiB Total 1.32 PiB" at bounding box center [551, 127] width 321 height 37
click at [153, 38] on span "Performance" at bounding box center [149, 42] width 49 height 11
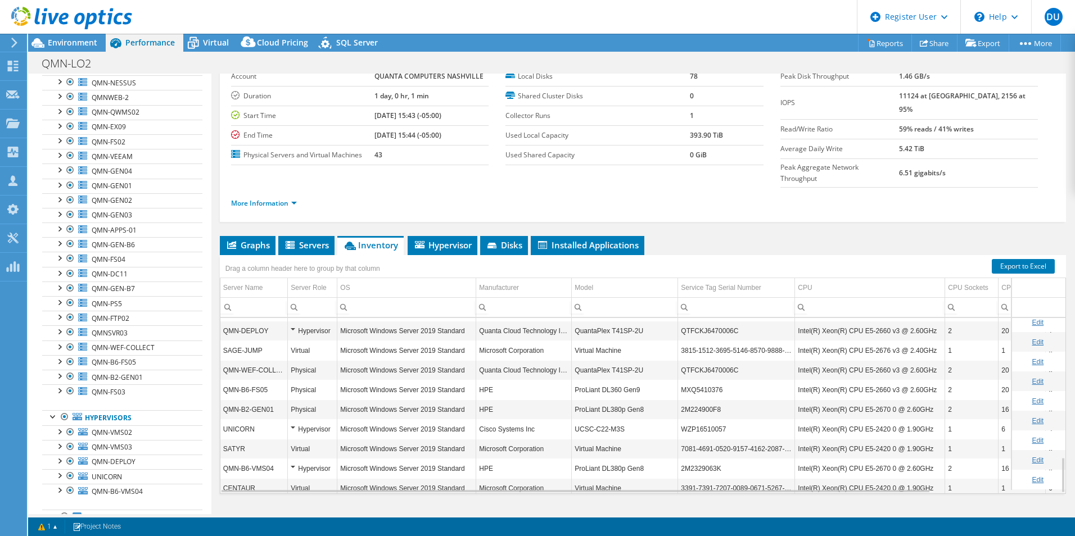
scroll to position [674, 0]
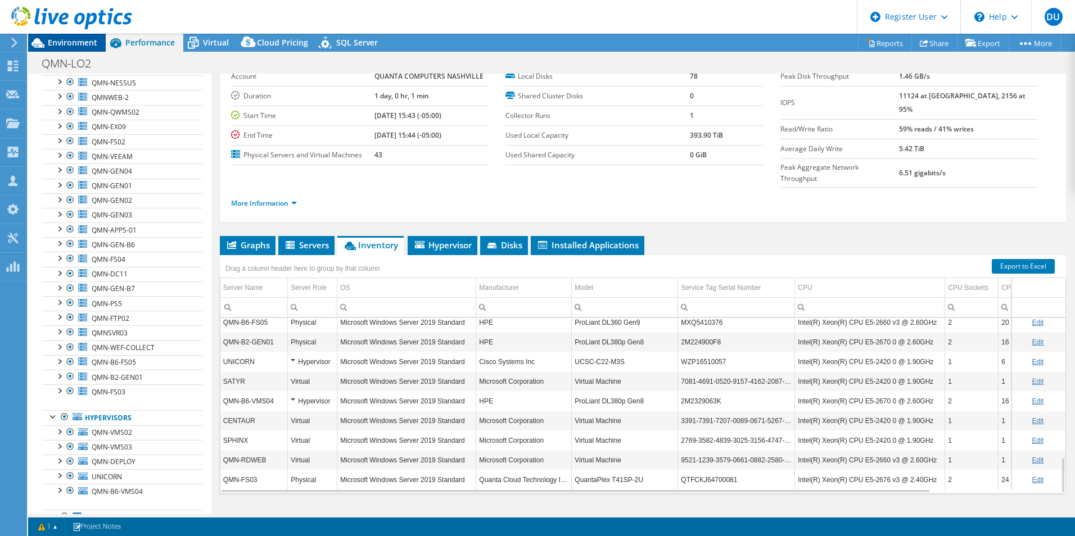
click at [82, 42] on span "Environment" at bounding box center [72, 42] width 49 height 11
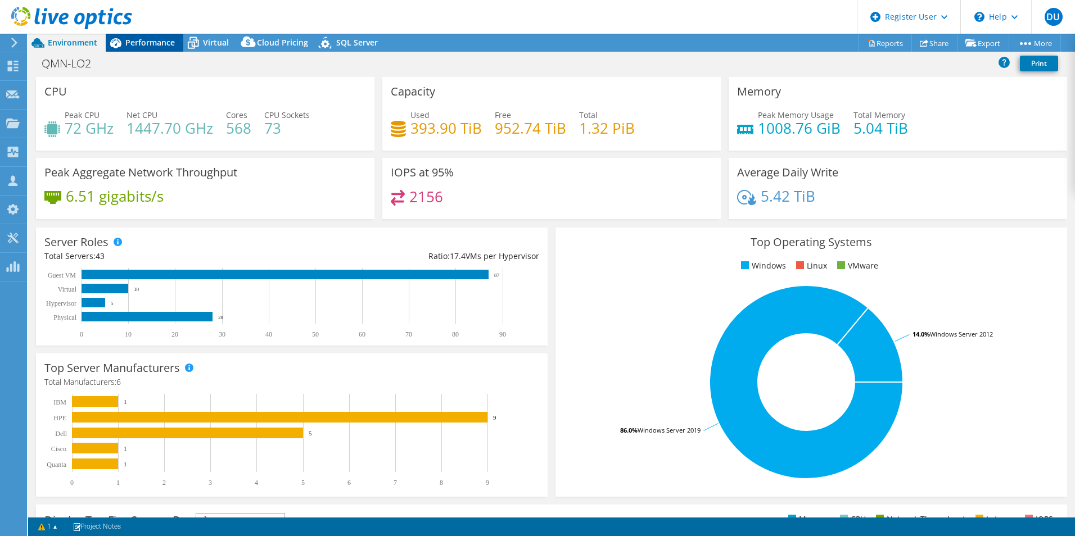
click at [138, 47] on span "Performance" at bounding box center [149, 42] width 49 height 11
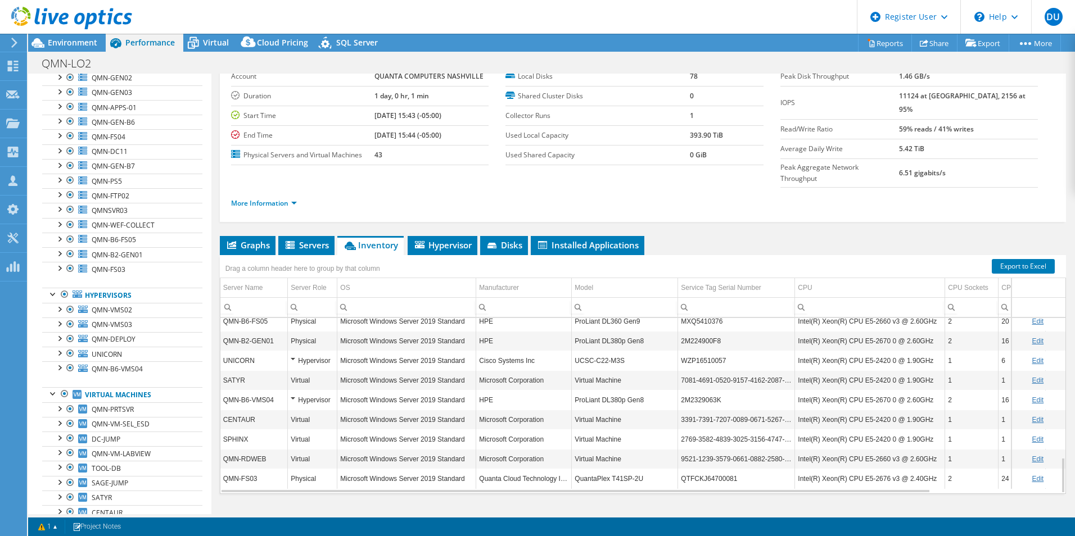
scroll to position [351, 0]
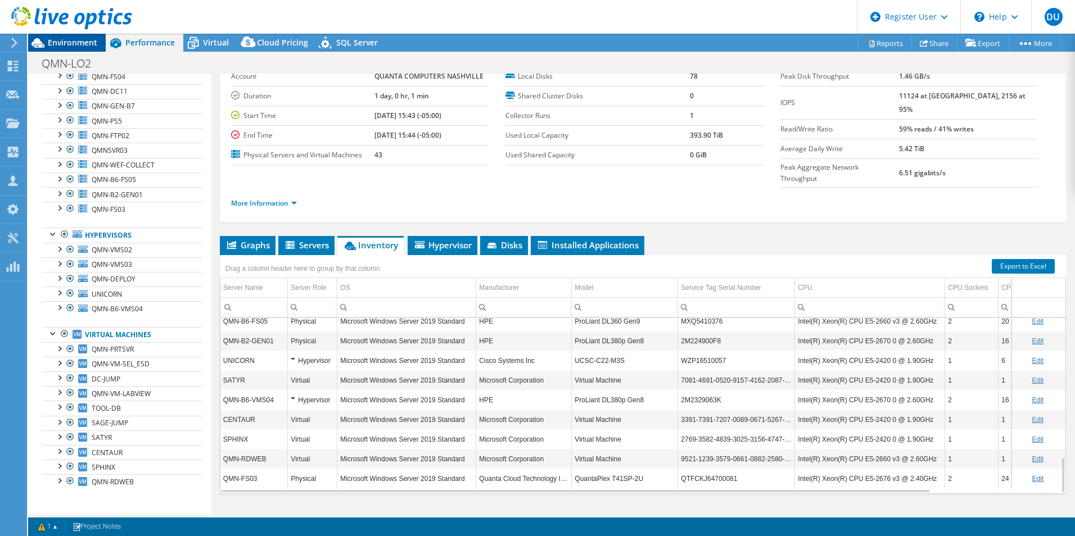
click at [85, 49] on div "Environment" at bounding box center [67, 43] width 78 height 18
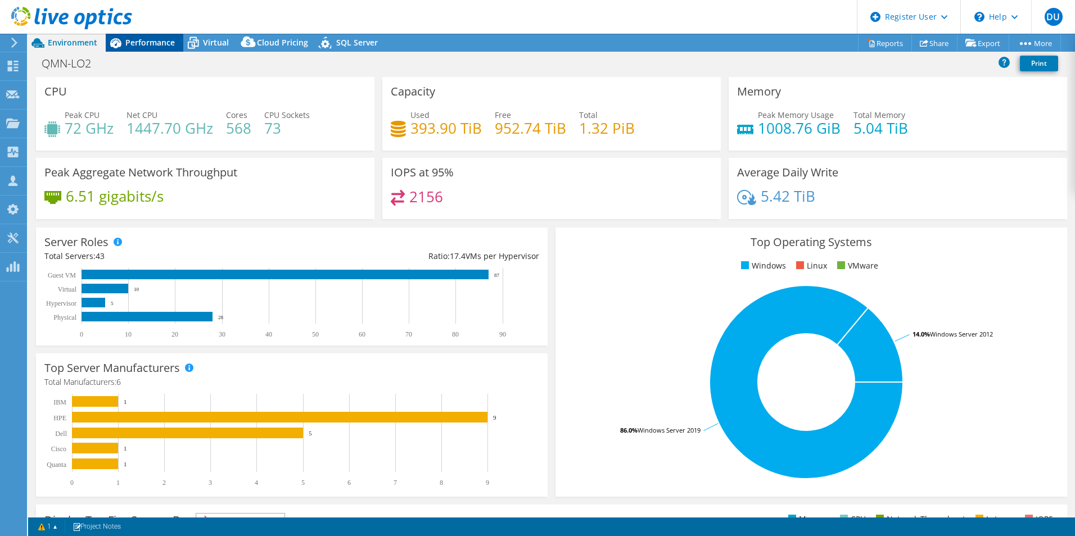
click at [159, 43] on span "Performance" at bounding box center [149, 42] width 49 height 11
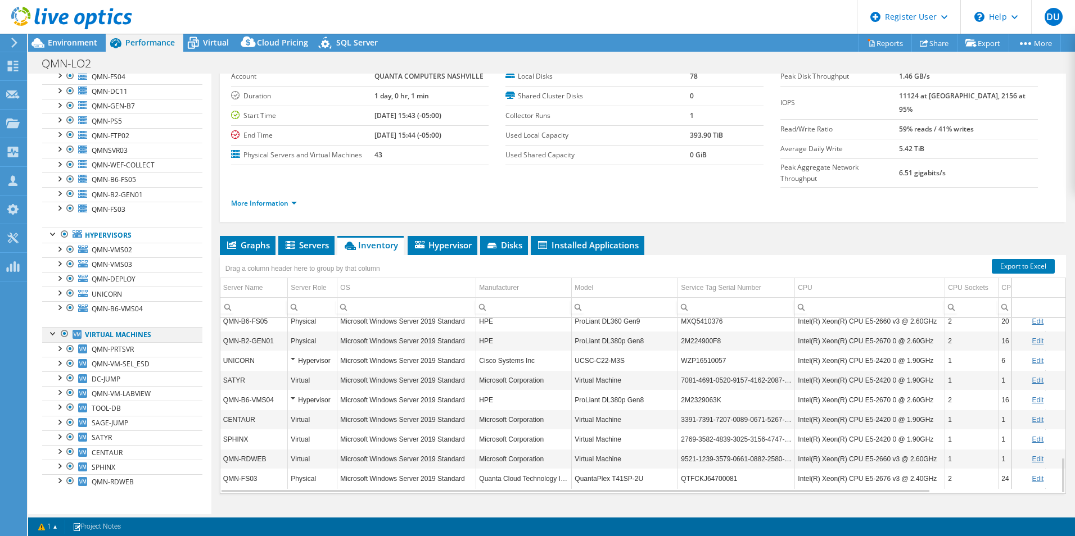
click at [64, 335] on div at bounding box center [64, 333] width 11 height 13
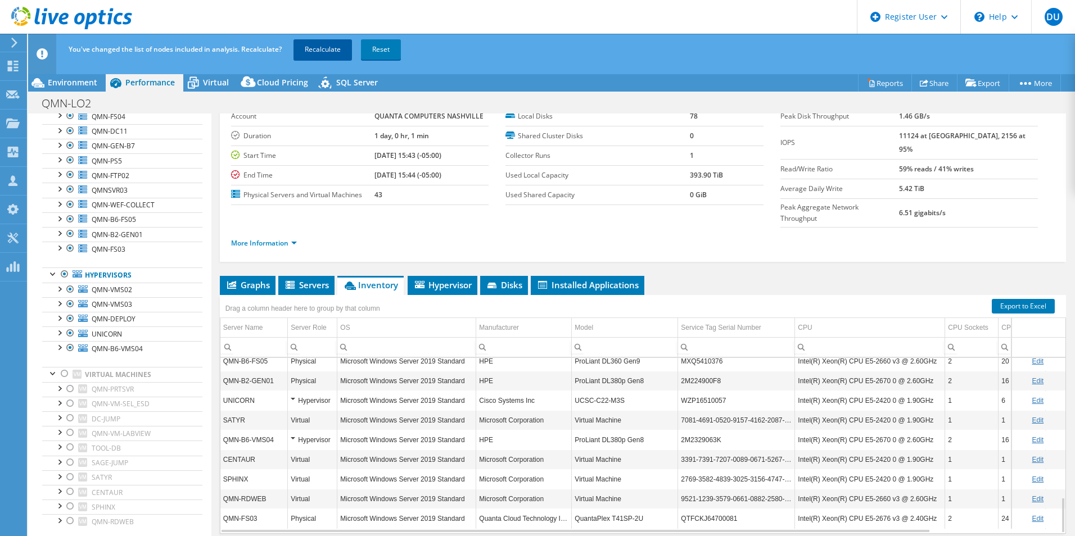
click at [312, 46] on link "Recalculate" at bounding box center [322, 49] width 58 height 20
click at [62, 81] on span "Environment" at bounding box center [72, 82] width 49 height 11
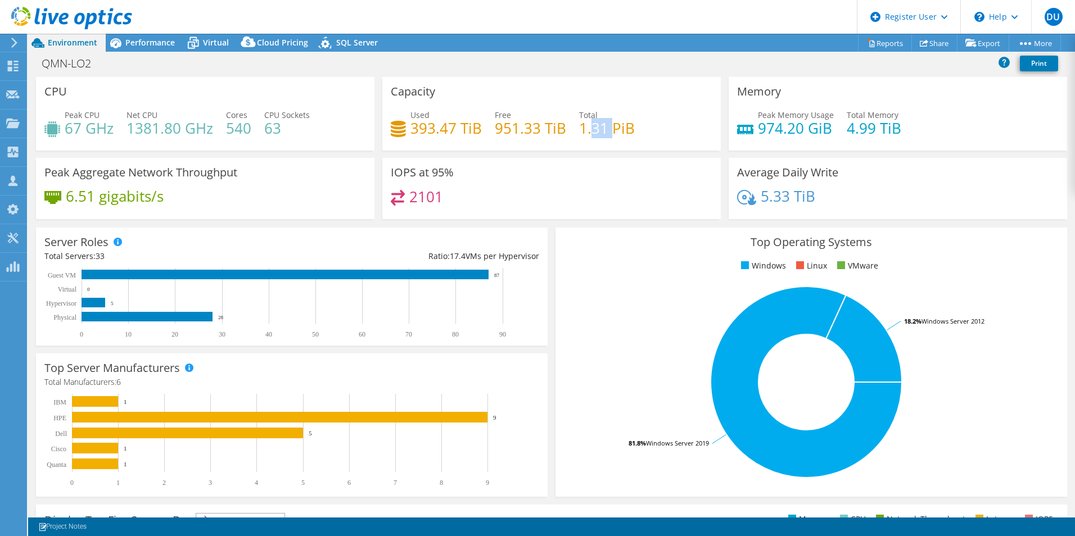
drag, startPoint x: 589, startPoint y: 128, endPoint x: 610, endPoint y: 129, distance: 20.8
click at [610, 129] on h4 "1.31 PiB" at bounding box center [607, 128] width 56 height 12
drag, startPoint x: 610, startPoint y: 129, endPoint x: 669, endPoint y: 96, distance: 67.9
click at [670, 102] on div "Capacity Used 393.47 TiB Free 951.33 TiB Total 1.31 PiB" at bounding box center [551, 114] width 338 height 74
